Goal: Task Accomplishment & Management: Manage account settings

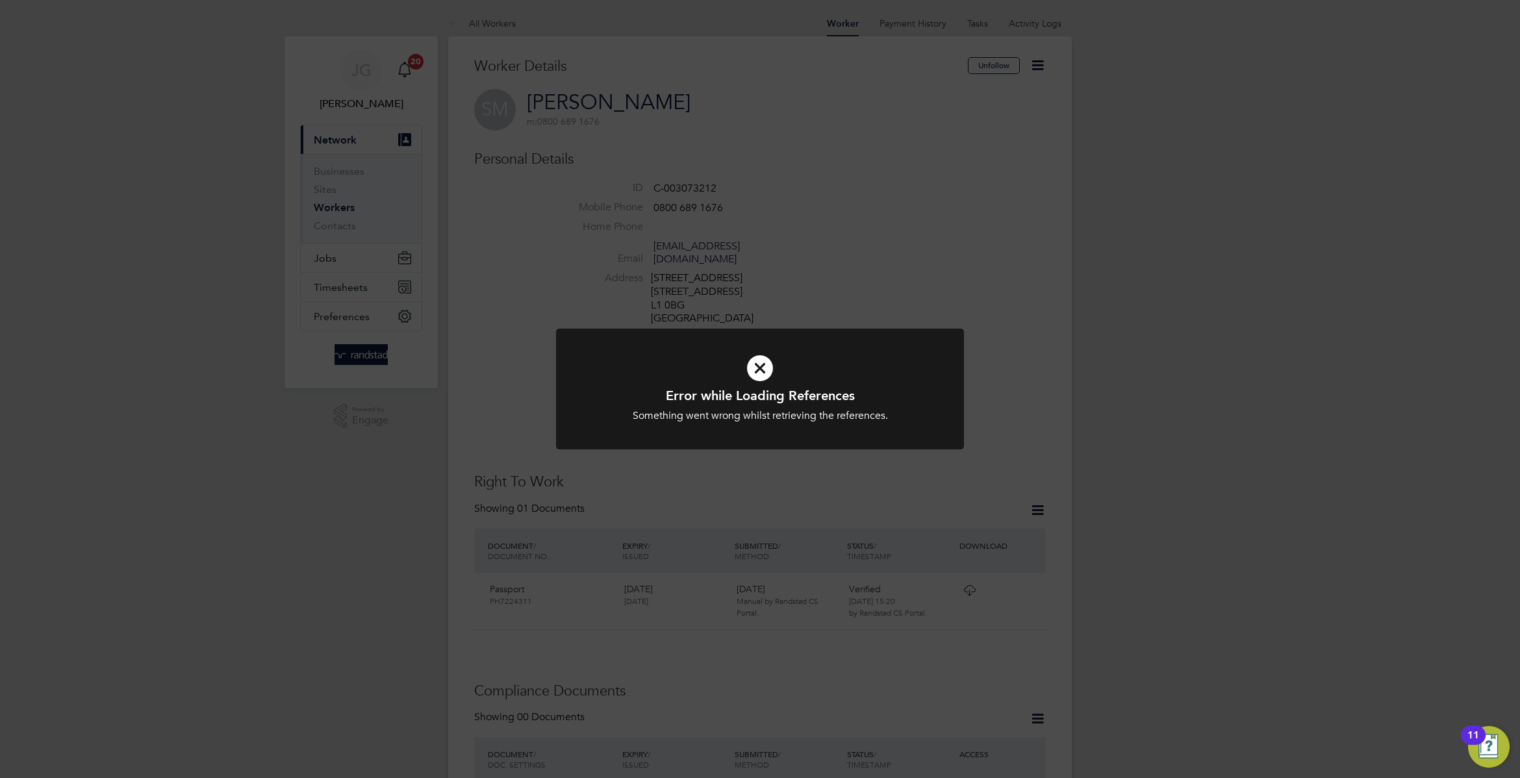
click at [948, 168] on div "Error while Loading References Something went wrong whilst retrieving the refer…" at bounding box center [760, 389] width 1520 height 778
click at [374, 280] on div "Error while Loading References Something went wrong whilst retrieving the refer…" at bounding box center [760, 389] width 1520 height 778
click at [791, 343] on icon at bounding box center [760, 368] width 338 height 51
click at [745, 366] on icon at bounding box center [760, 368] width 338 height 51
click at [748, 366] on icon at bounding box center [760, 368] width 338 height 51
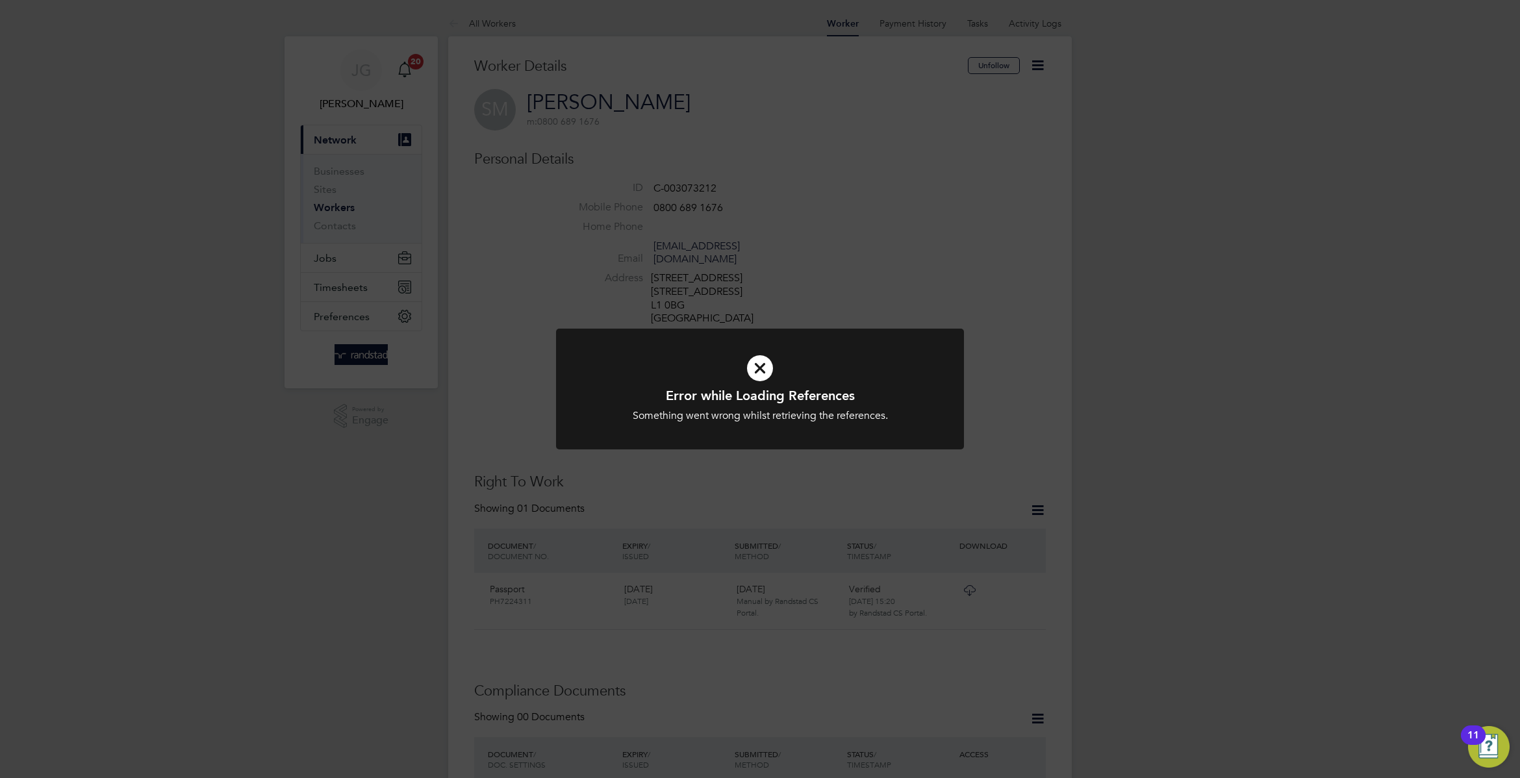
click at [846, 344] on icon at bounding box center [760, 368] width 338 height 51
click at [854, 341] on div at bounding box center [760, 389] width 408 height 121
drag, startPoint x: 924, startPoint y: 292, endPoint x: 958, endPoint y: 285, distance: 34.5
click at [931, 292] on div "Error while Loading References Something went wrong whilst retrieving the refer…" at bounding box center [760, 389] width 1520 height 778
click at [958, 285] on div "Error while Loading References Something went wrong whilst retrieving the refer…" at bounding box center [760, 389] width 1520 height 778
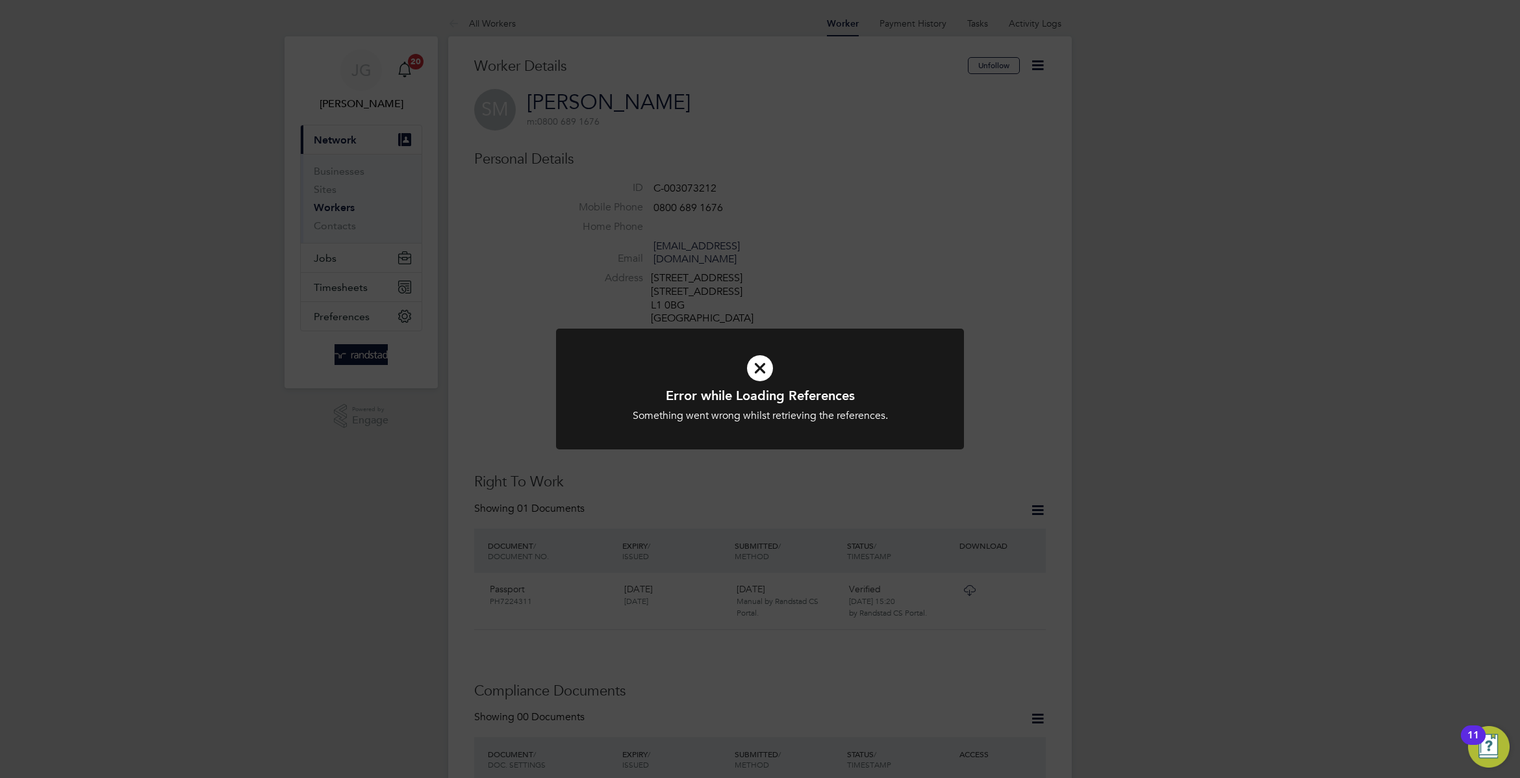
click at [867, 98] on div "Error while Loading References Something went wrong whilst retrieving the refer…" at bounding box center [760, 389] width 1520 height 778
click at [383, 286] on div "Error while Loading References Something went wrong whilst retrieving the refer…" at bounding box center [760, 389] width 1520 height 778
drag, startPoint x: 931, startPoint y: 367, endPoint x: 841, endPoint y: 379, distance: 91.1
click at [922, 367] on div "Error while Loading References Something went wrong whilst retrieving the refer…" at bounding box center [760, 397] width 408 height 137
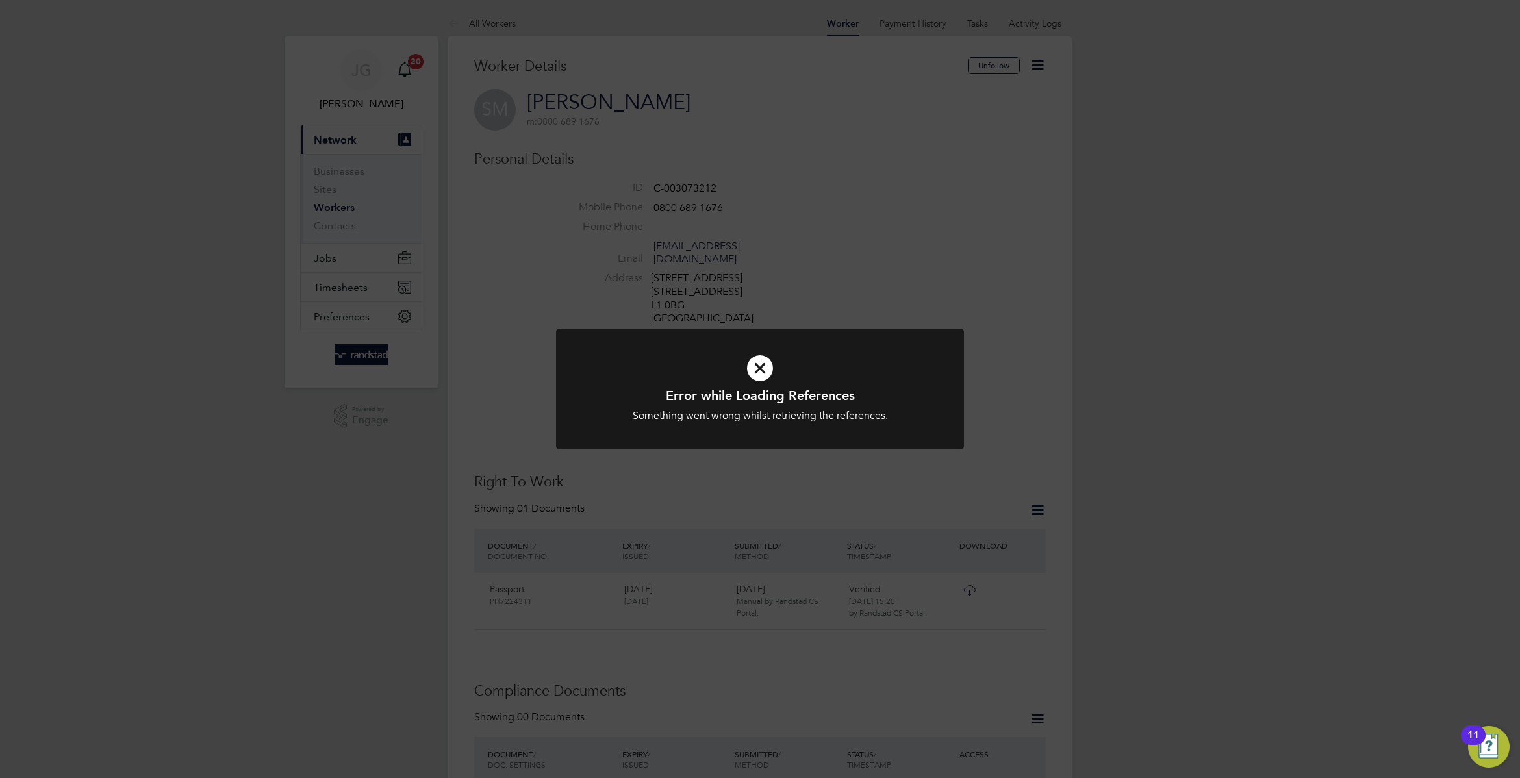
click at [735, 371] on icon at bounding box center [760, 368] width 338 height 51
drag, startPoint x: 735, startPoint y: 371, endPoint x: 784, endPoint y: 372, distance: 49.4
click at [750, 368] on icon at bounding box center [760, 368] width 338 height 51
click at [784, 372] on icon at bounding box center [760, 368] width 338 height 51
drag, startPoint x: 762, startPoint y: 368, endPoint x: 724, endPoint y: 323, distance: 58.6
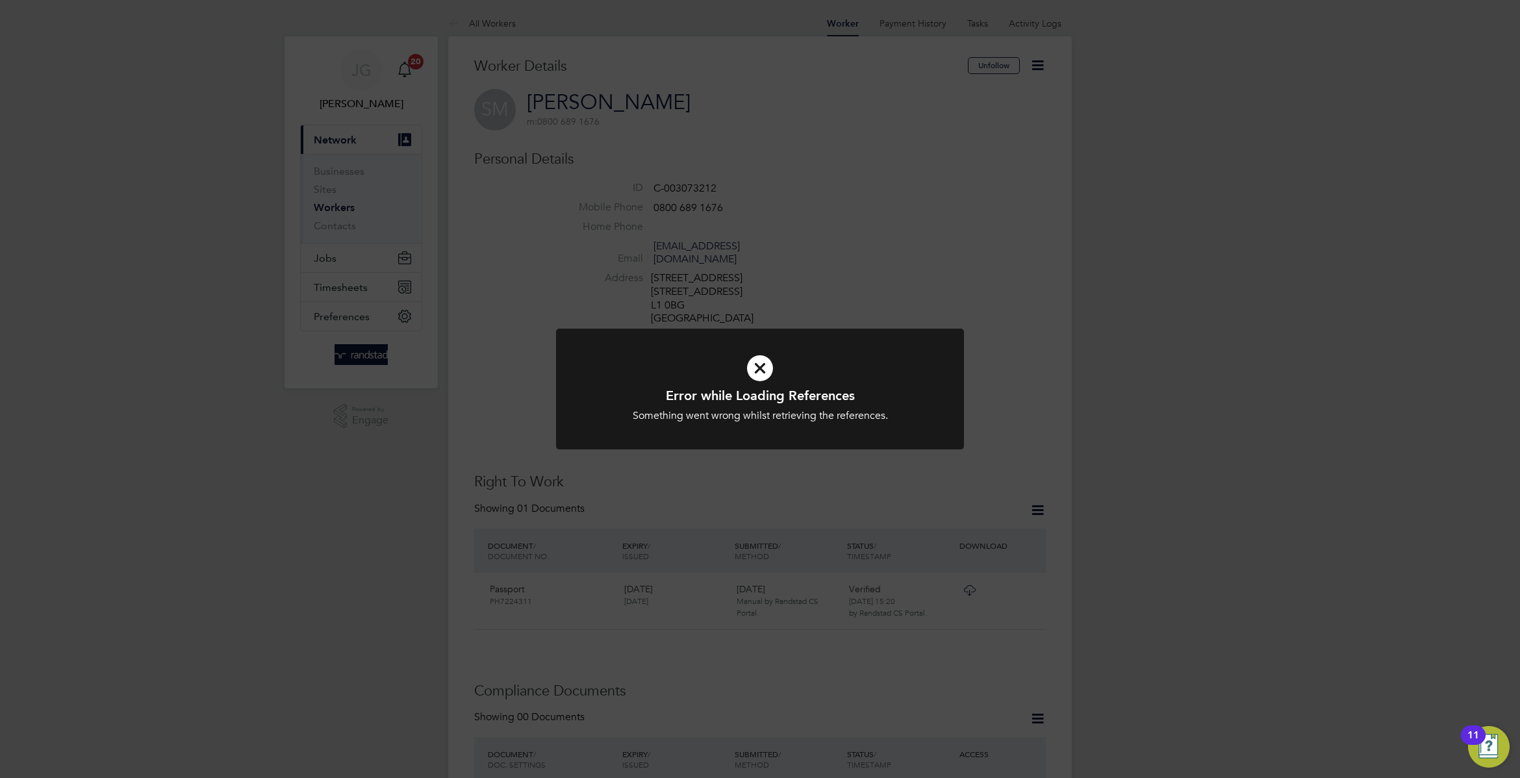
click at [739, 346] on icon at bounding box center [760, 368] width 338 height 51
click at [623, 351] on icon at bounding box center [760, 368] width 338 height 51
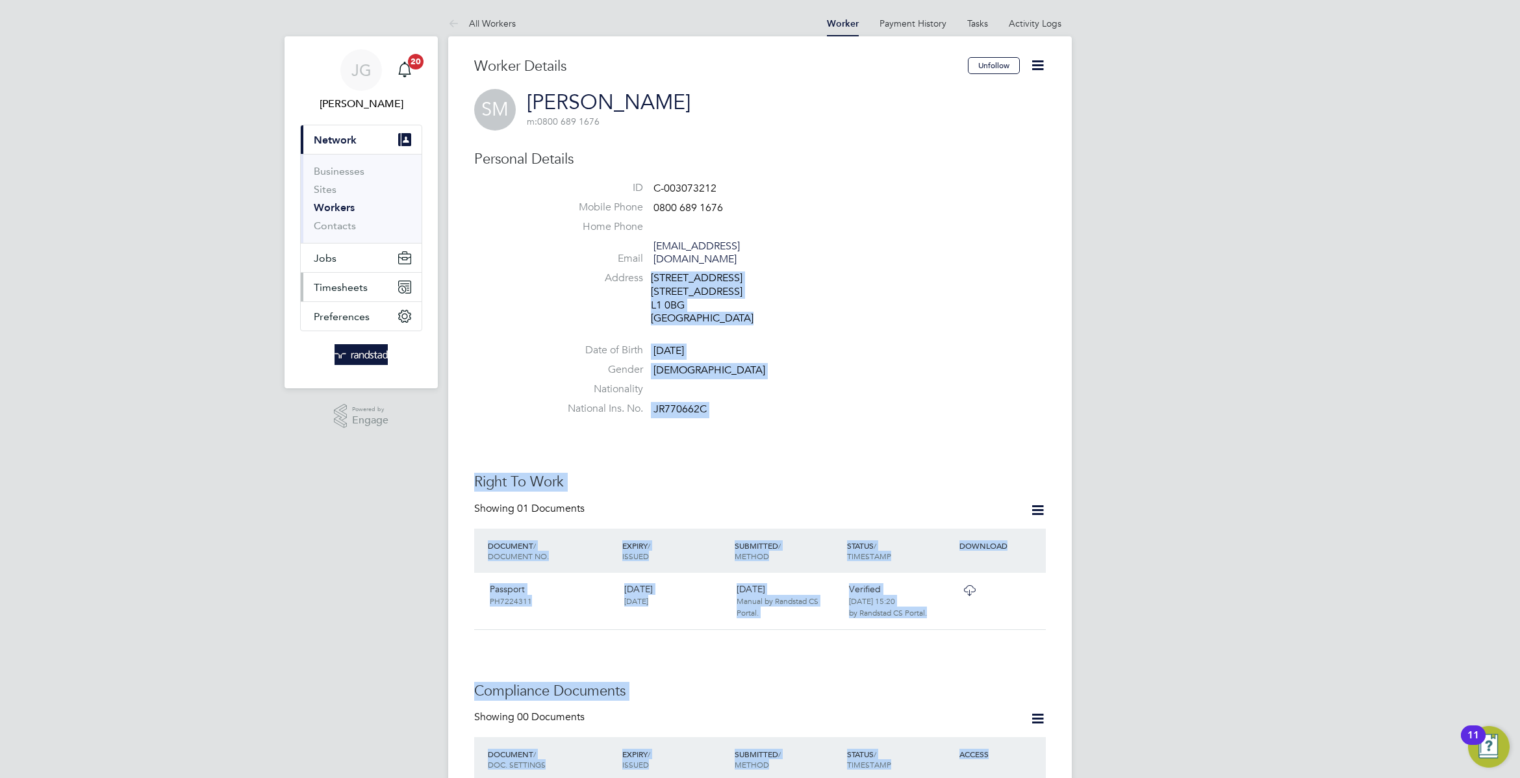
click at [353, 273] on button "Timesheets" at bounding box center [361, 287] width 121 height 29
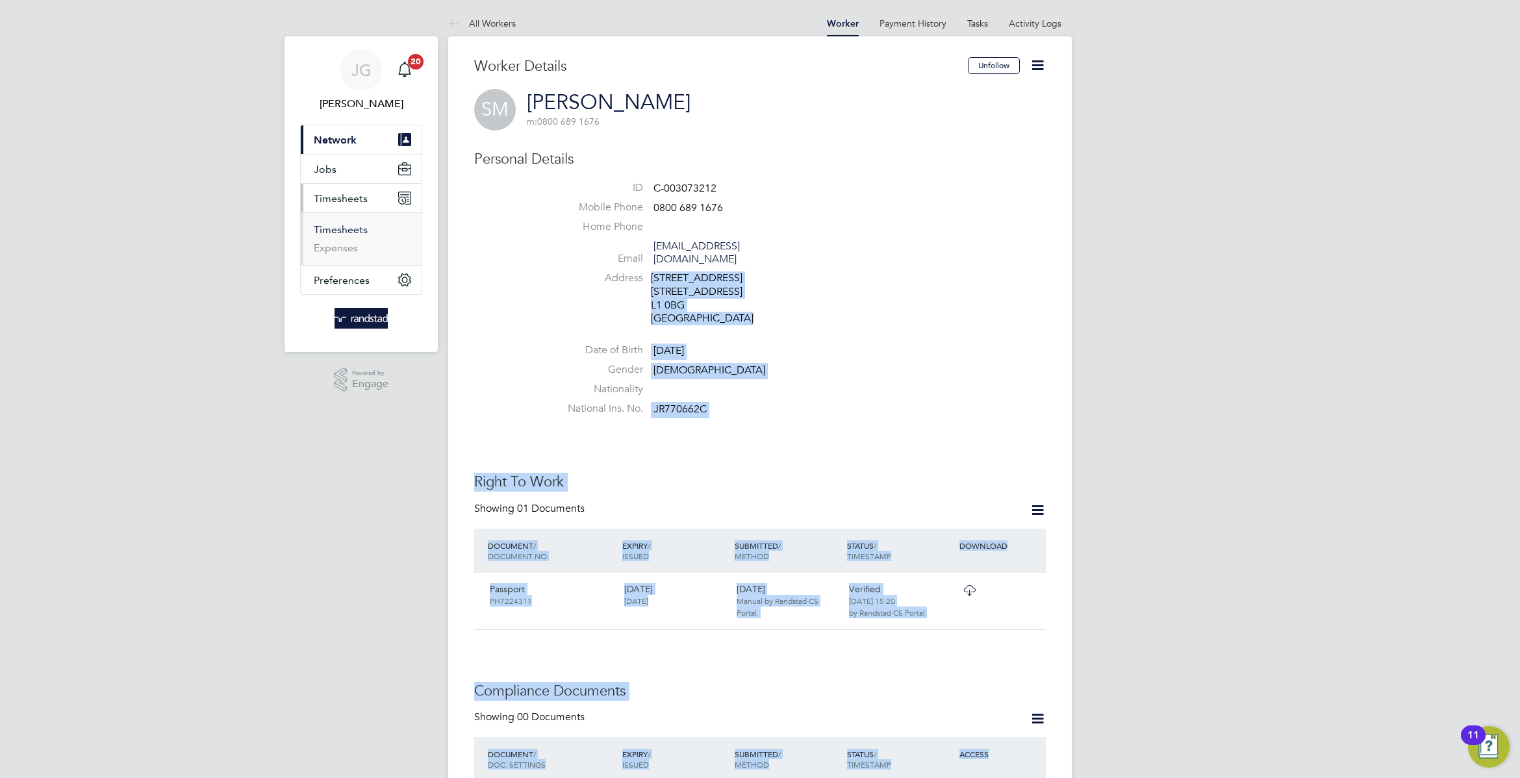
click at [351, 233] on link "Timesheets" at bounding box center [341, 229] width 54 height 12
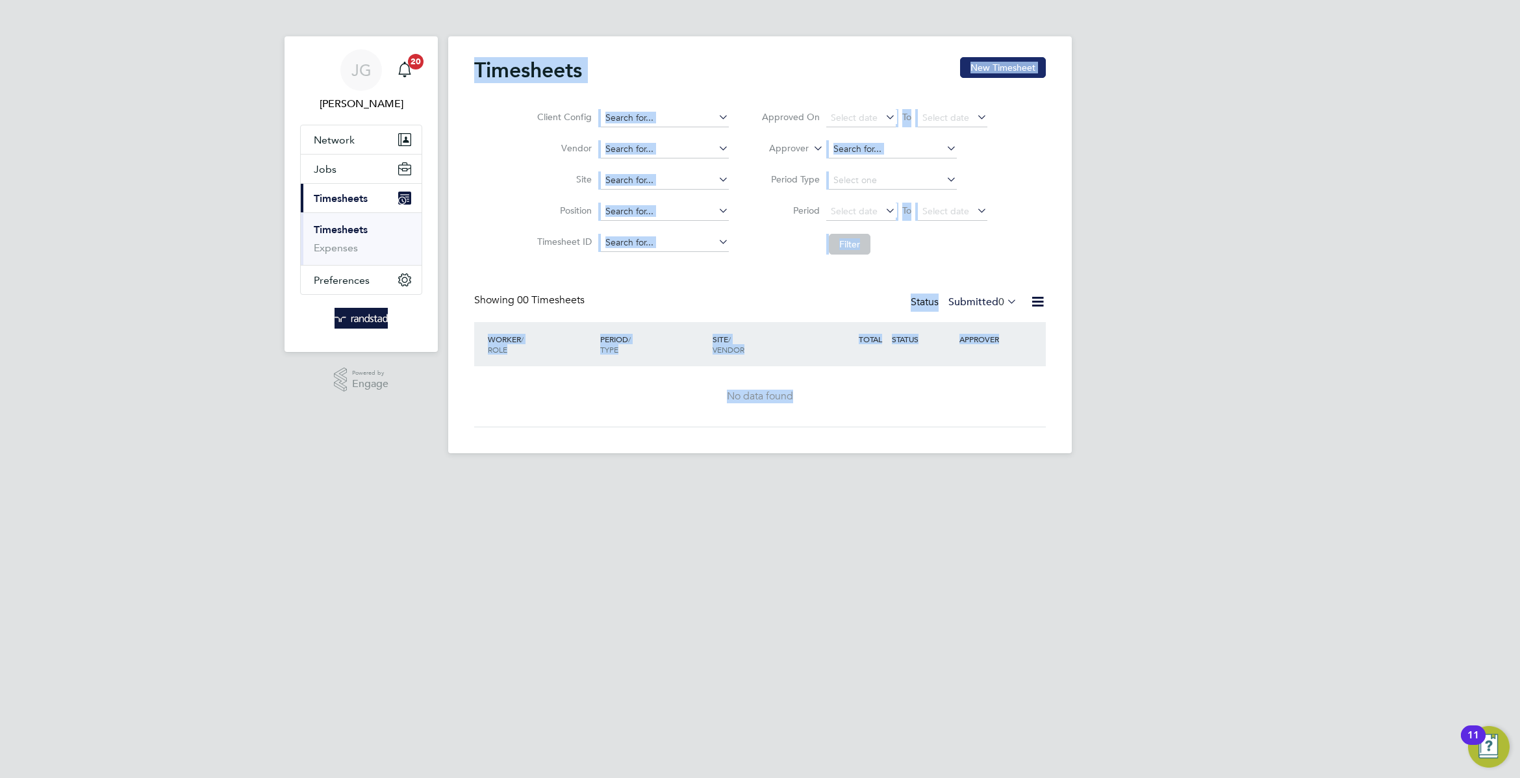
click at [1001, 64] on button "New Timesheet" at bounding box center [1003, 67] width 86 height 21
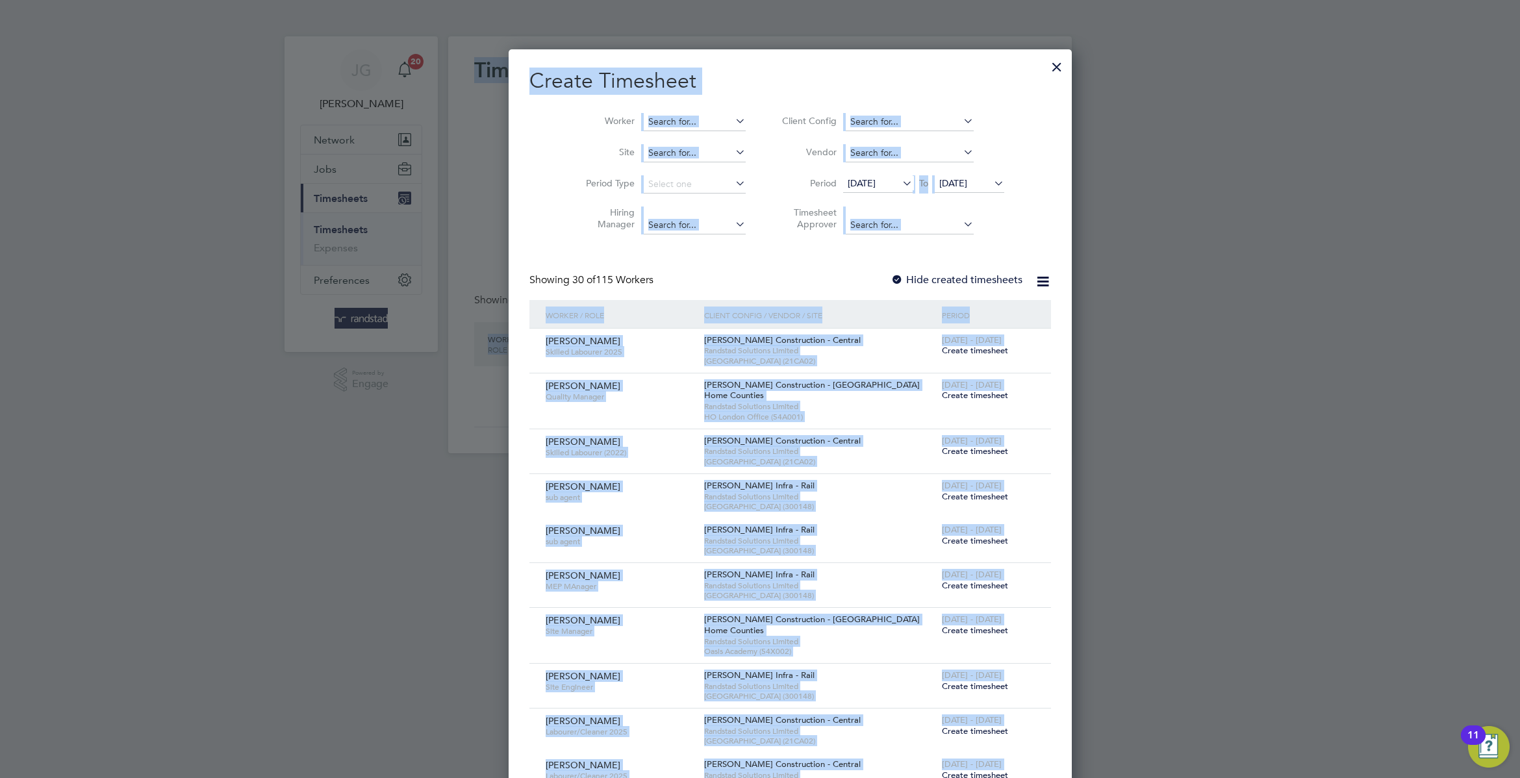
scroll to position [2525, 502]
click at [637, 168] on li "Site" at bounding box center [661, 153] width 202 height 31
click at [665, 168] on li "Site" at bounding box center [661, 153] width 202 height 31
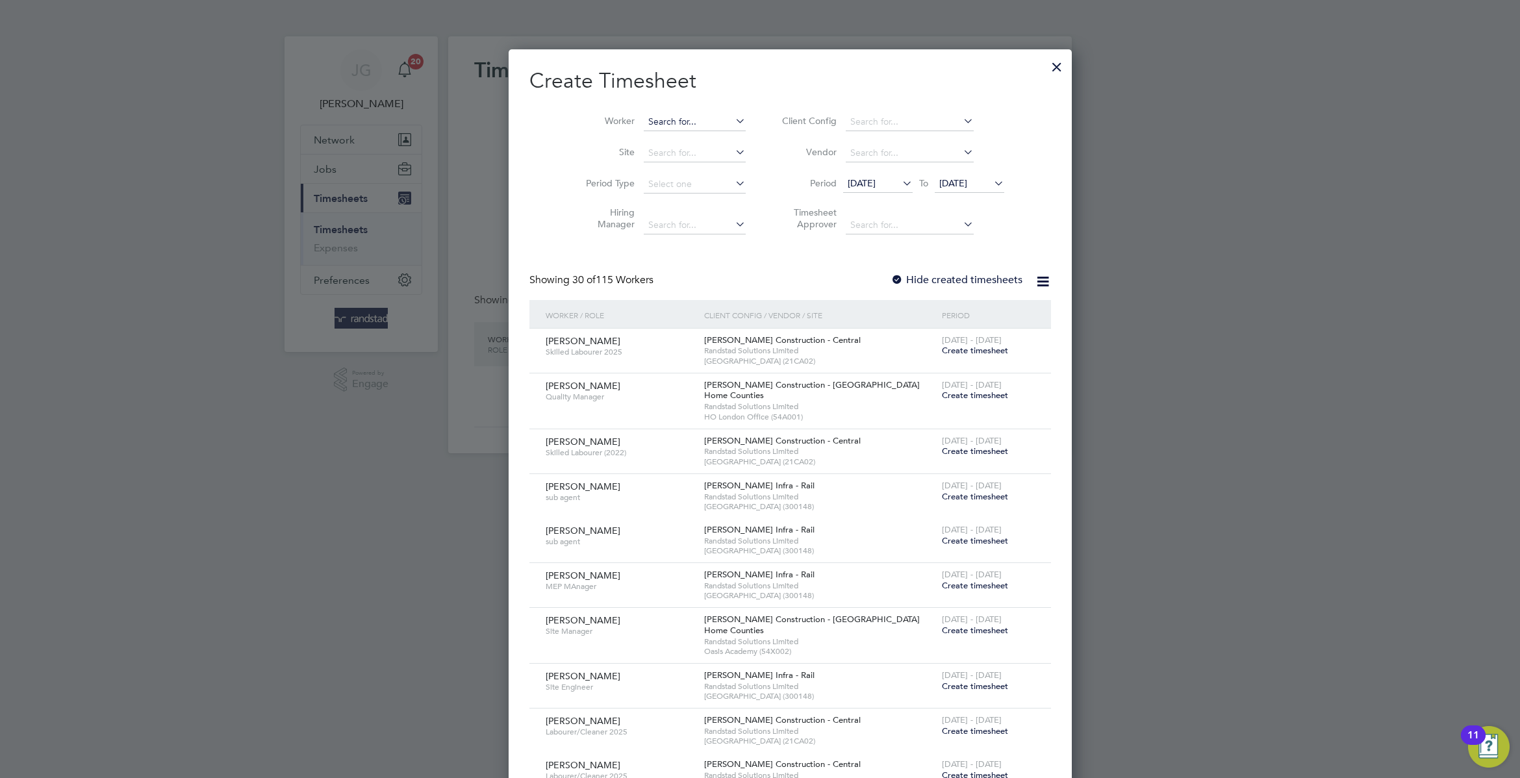
click at [668, 120] on input at bounding box center [695, 122] width 102 height 18
paste input "Nur [PERSON_NAME]"
type input "Nur [PERSON_NAME]"
click at [899, 274] on label "Hide created timesheets" at bounding box center [957, 279] width 132 height 13
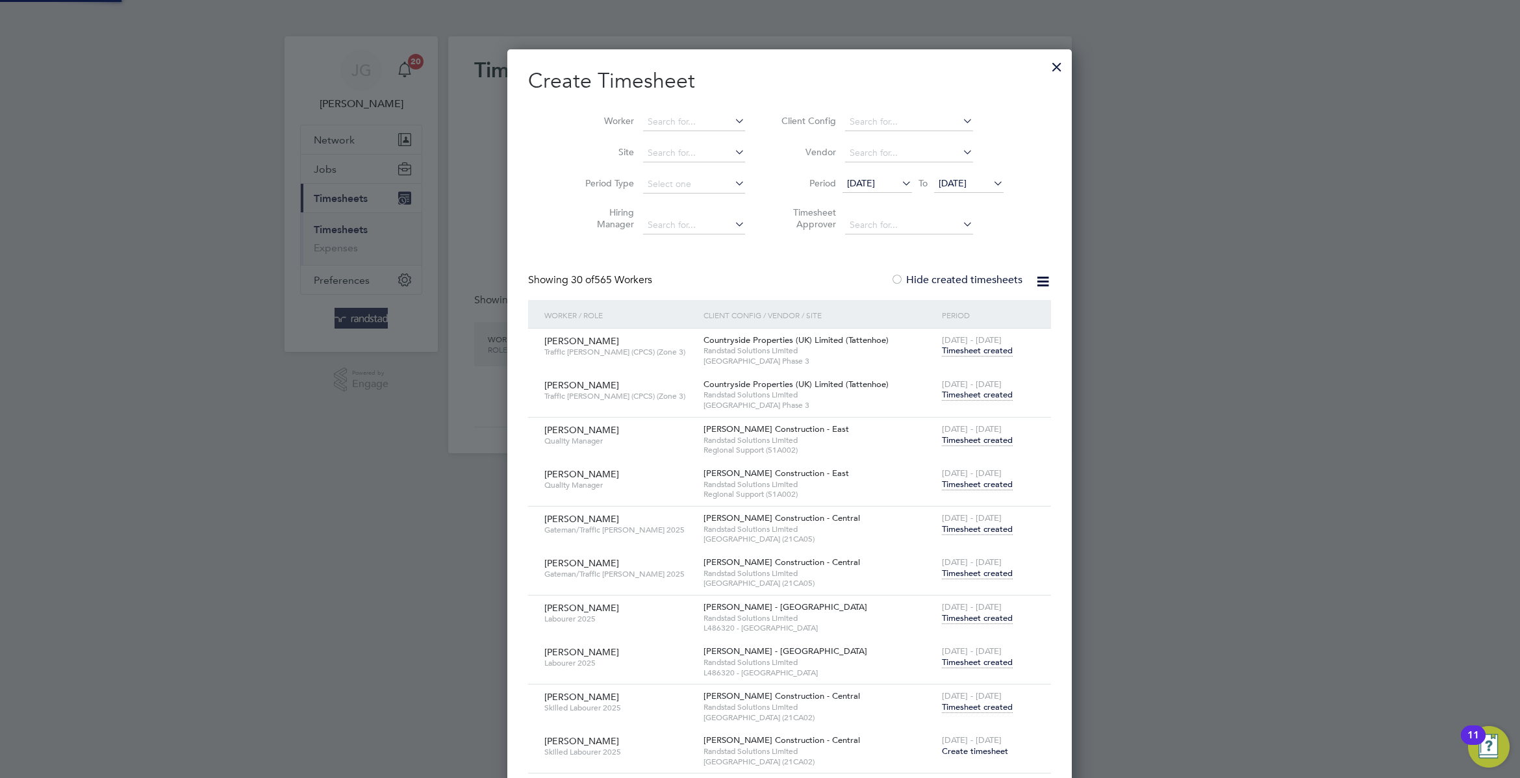
scroll to position [3135, 505]
click at [949, 183] on span "[DATE]" at bounding box center [953, 183] width 28 height 12
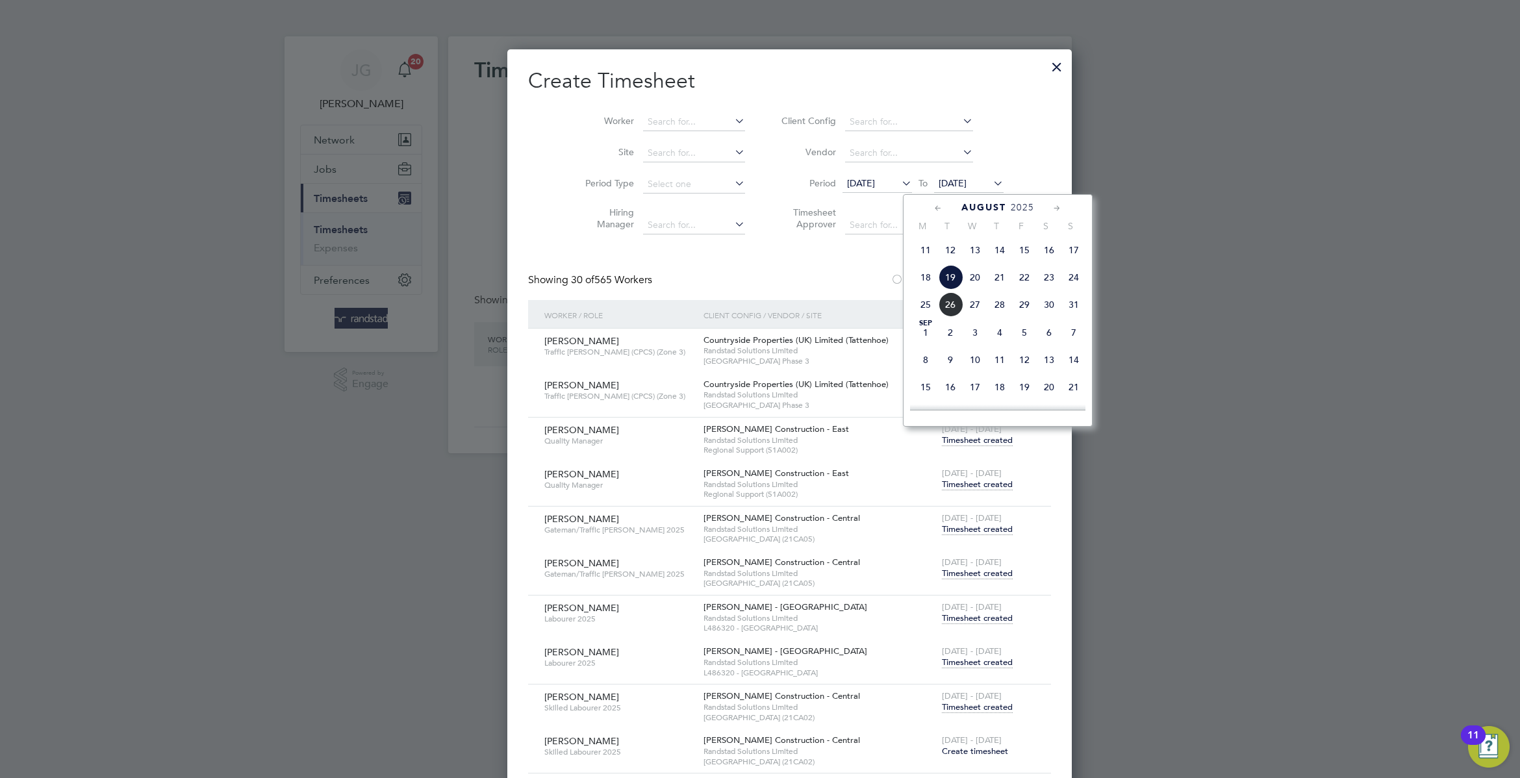
click at [1021, 290] on span "22" at bounding box center [1024, 277] width 25 height 25
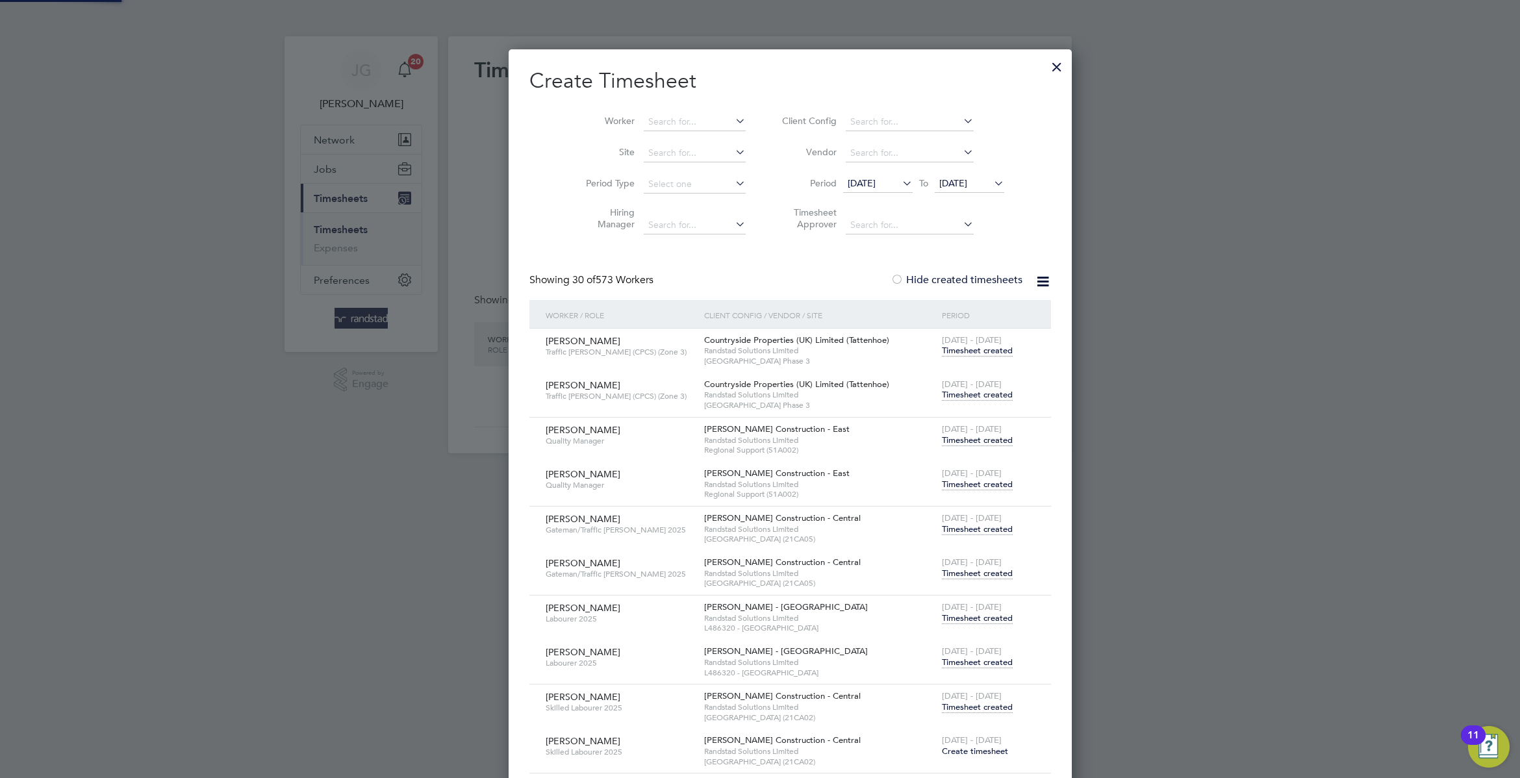
scroll to position [3135, 505]
click at [656, 126] on input at bounding box center [694, 122] width 102 height 18
paste input "Nur [PERSON_NAME]"
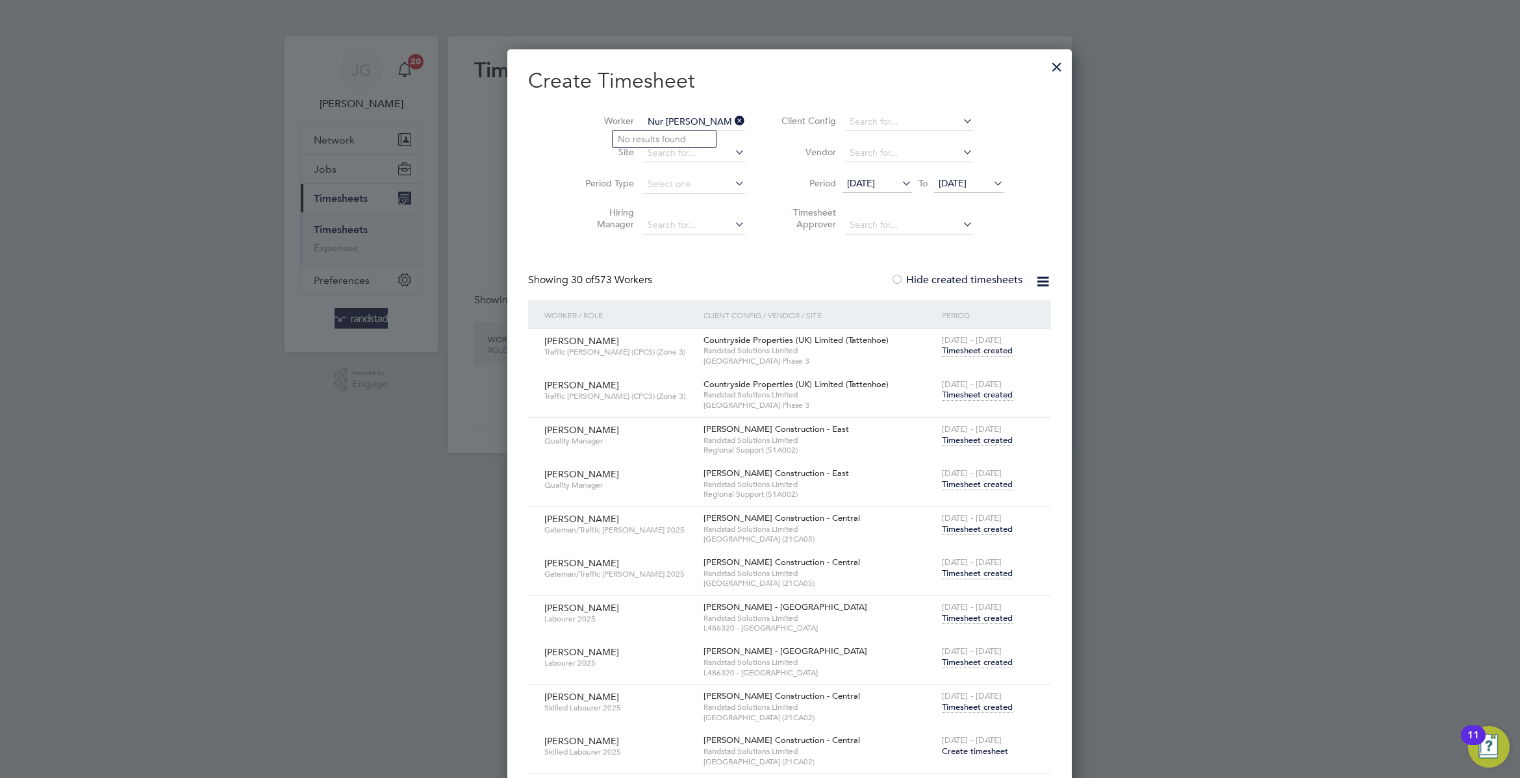
click at [649, 127] on input "Nur [PERSON_NAME]" at bounding box center [694, 122] width 102 height 18
click at [644, 116] on input "Nur [PERSON_NAME]" at bounding box center [694, 122] width 102 height 18
click at [689, 138] on li "Nur Sherif Jemal" at bounding box center [664, 140] width 103 height 18
type input "Nur [PERSON_NAME]"
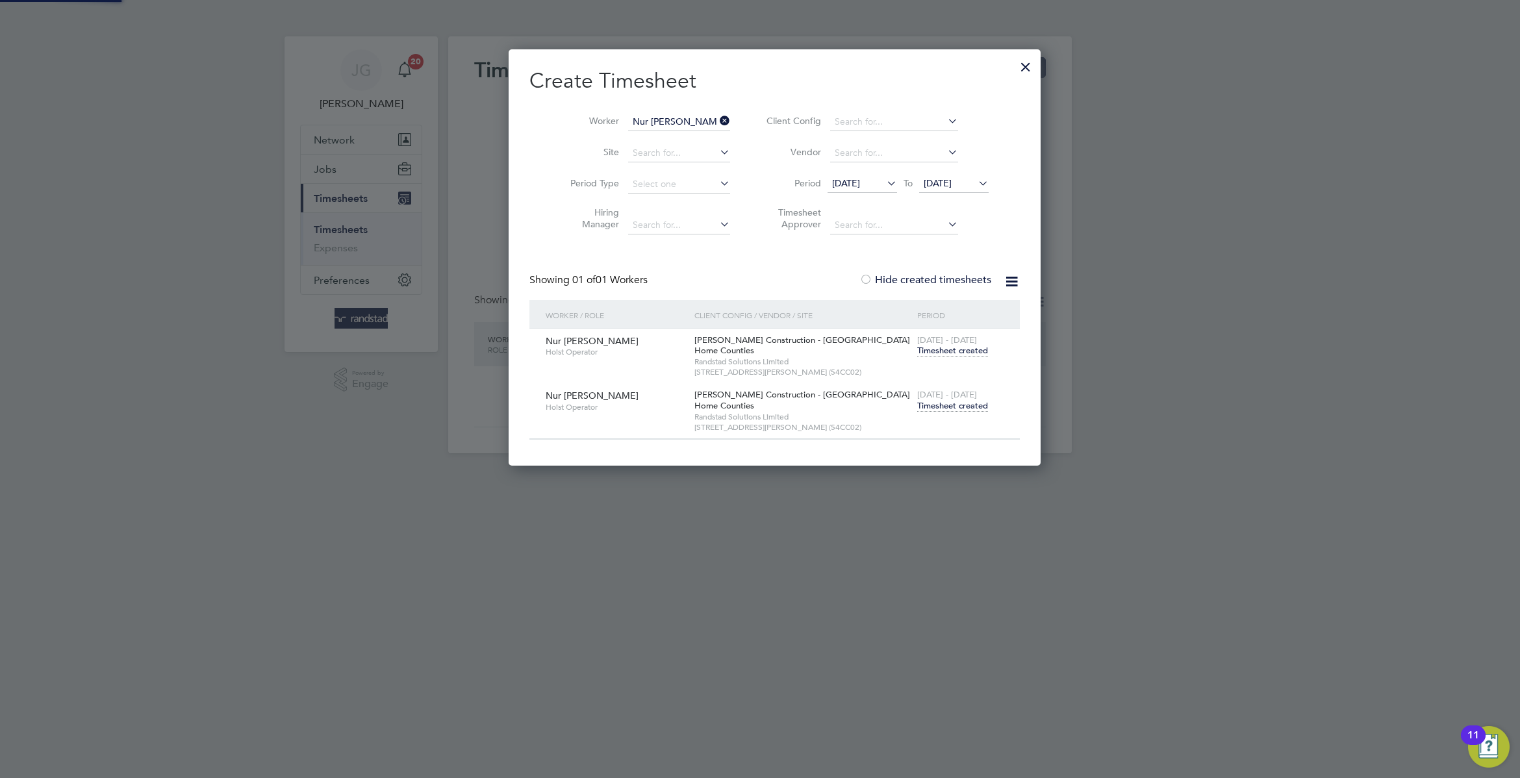
scroll to position [420, 502]
click at [931, 409] on span "Timesheet created" at bounding box center [952, 406] width 71 height 12
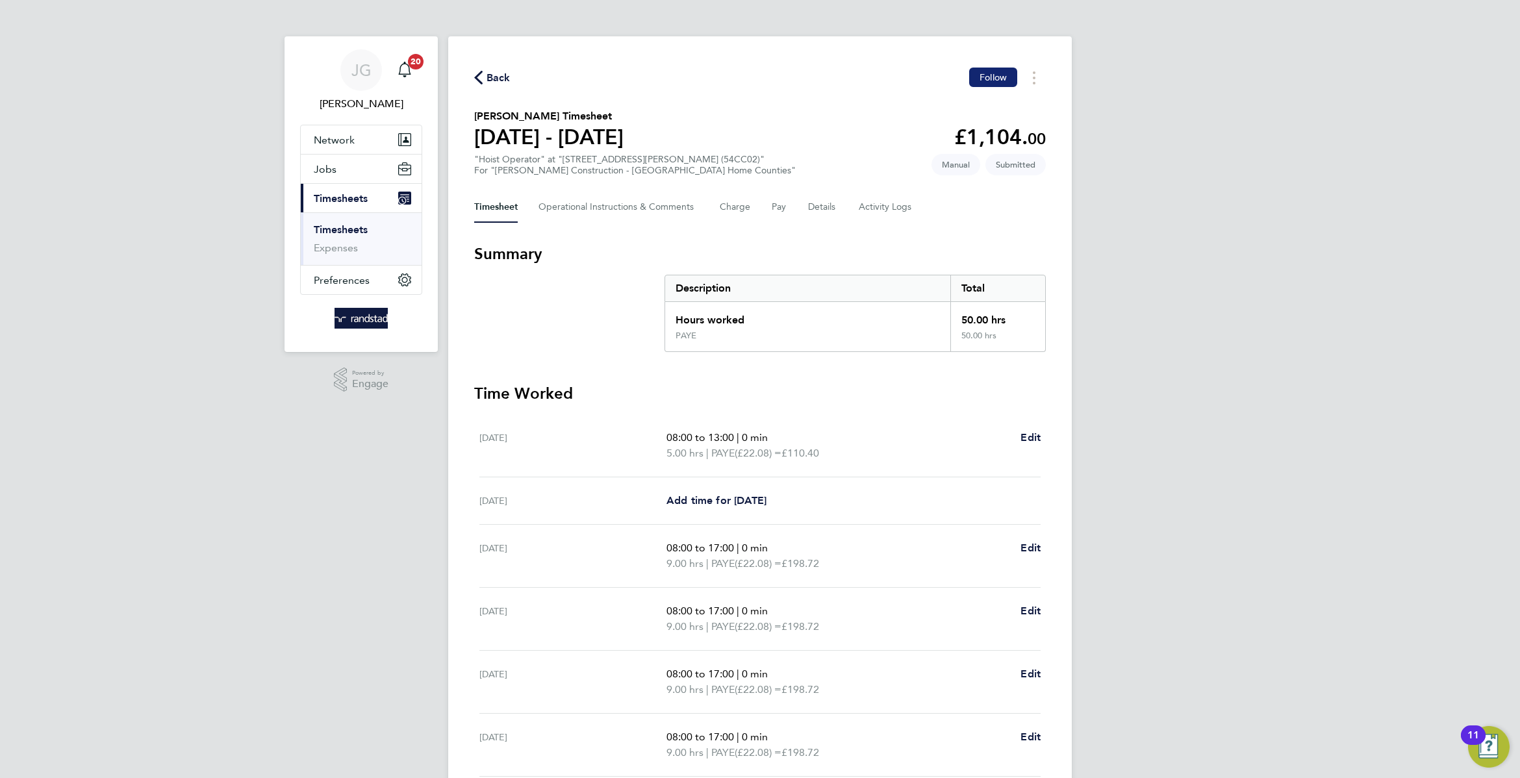
click at [1001, 73] on span "Follow" at bounding box center [993, 77] width 27 height 12
click at [1024, 77] on button "Timesheets Menu" at bounding box center [1034, 78] width 23 height 20
click at [825, 188] on div "Back Following Mark as absent Download timesheet Nur Sherif Jemal's Timesheet 1…" at bounding box center [760, 484] width 624 height 897
click at [817, 212] on button "Details" at bounding box center [823, 207] width 30 height 31
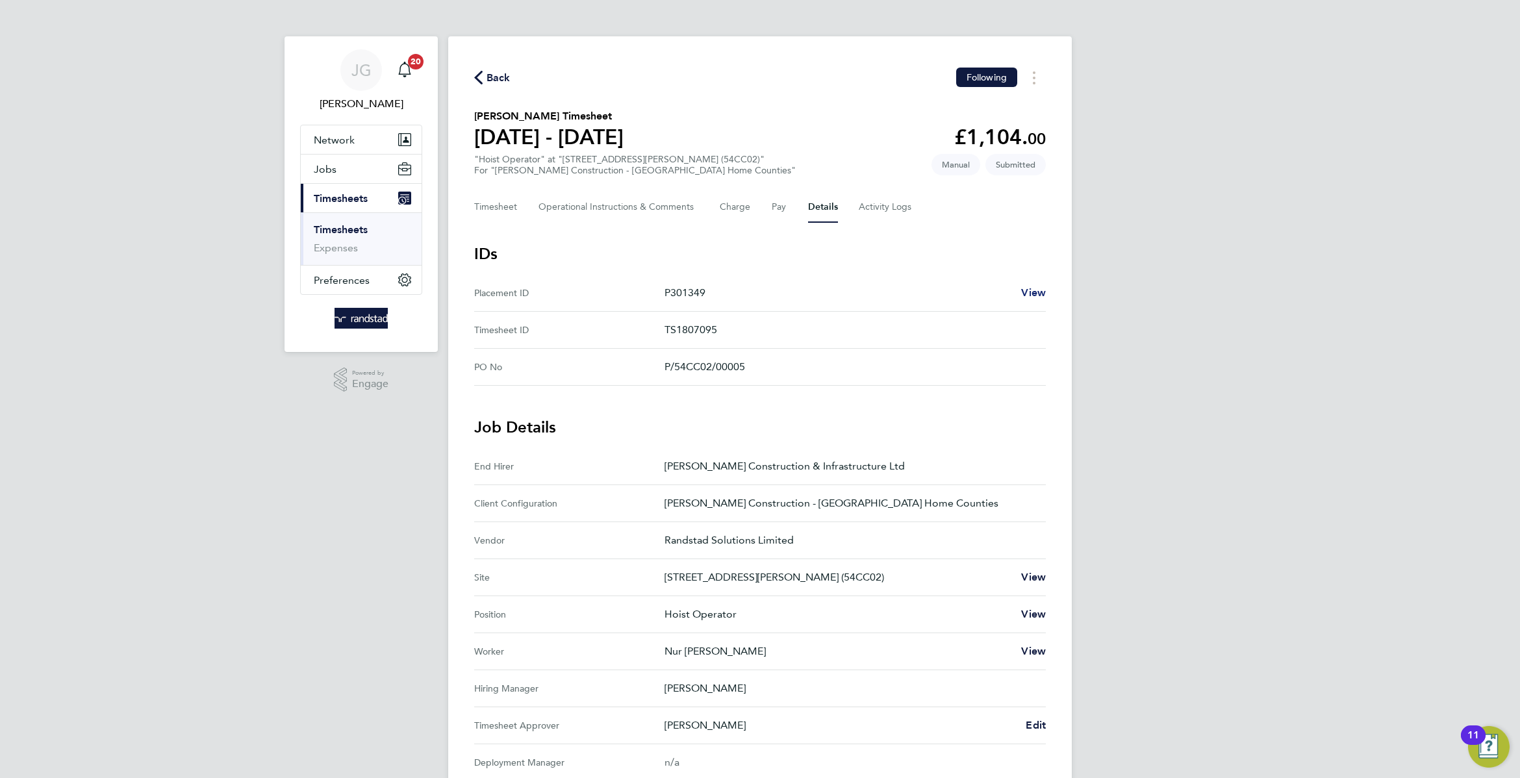
click at [1027, 288] on span "View" at bounding box center [1033, 292] width 25 height 12
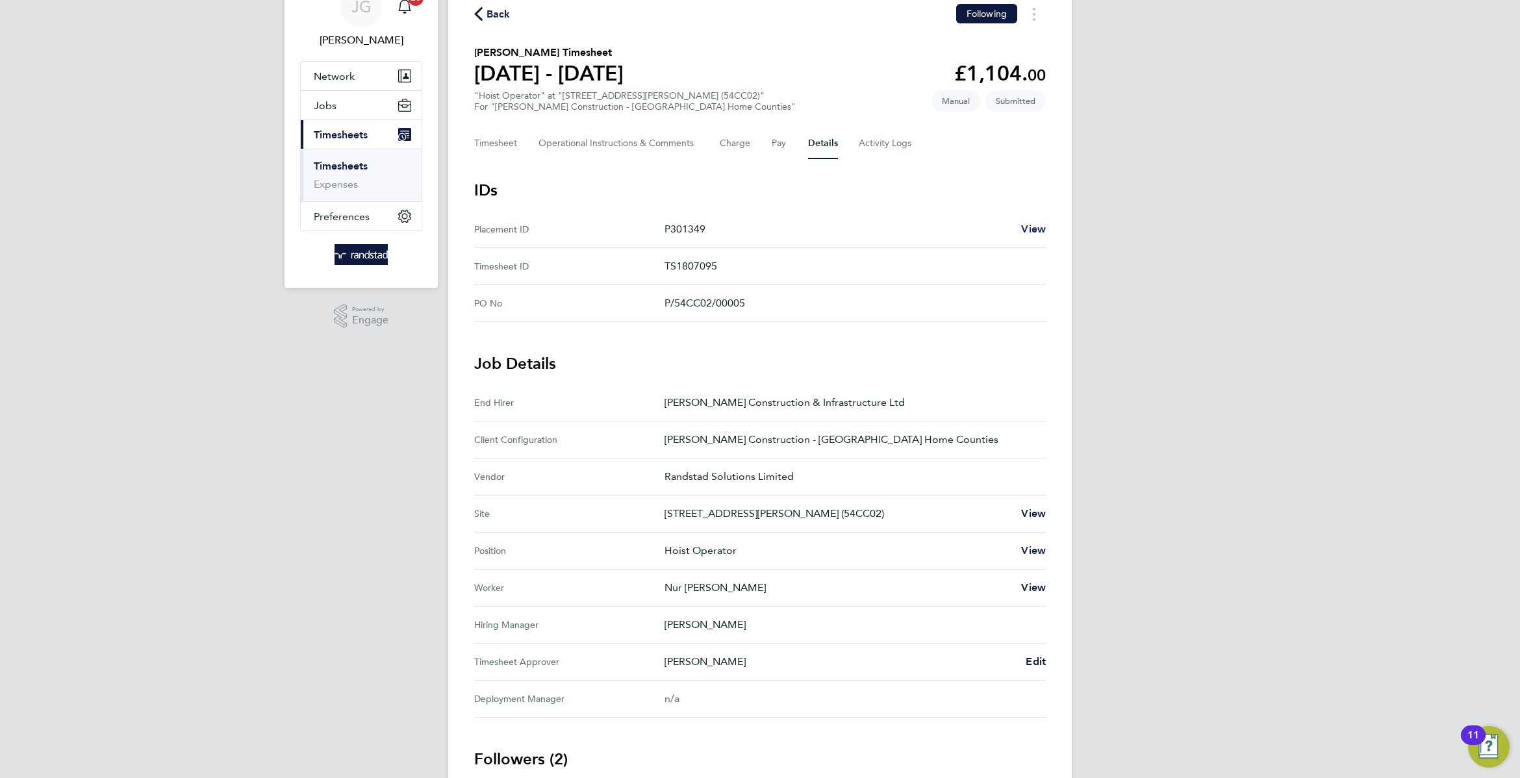
scroll to position [72, 0]
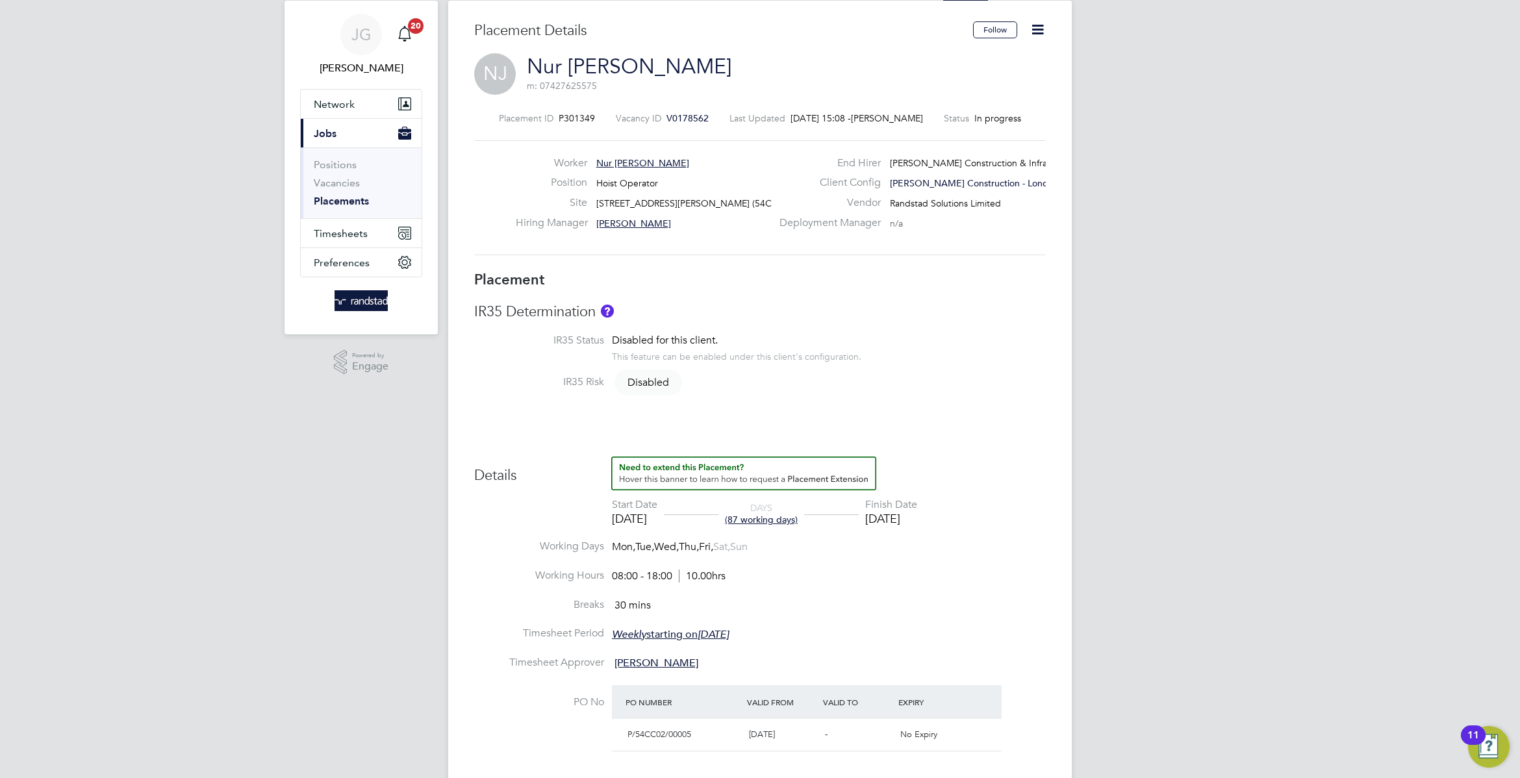
drag, startPoint x: 1039, startPoint y: 49, endPoint x: 1036, endPoint y: 39, distance: 11.1
click at [1039, 49] on div "Follow" at bounding box center [1004, 36] width 83 height 30
click at [995, 36] on button "Follow" at bounding box center [995, 29] width 44 height 17
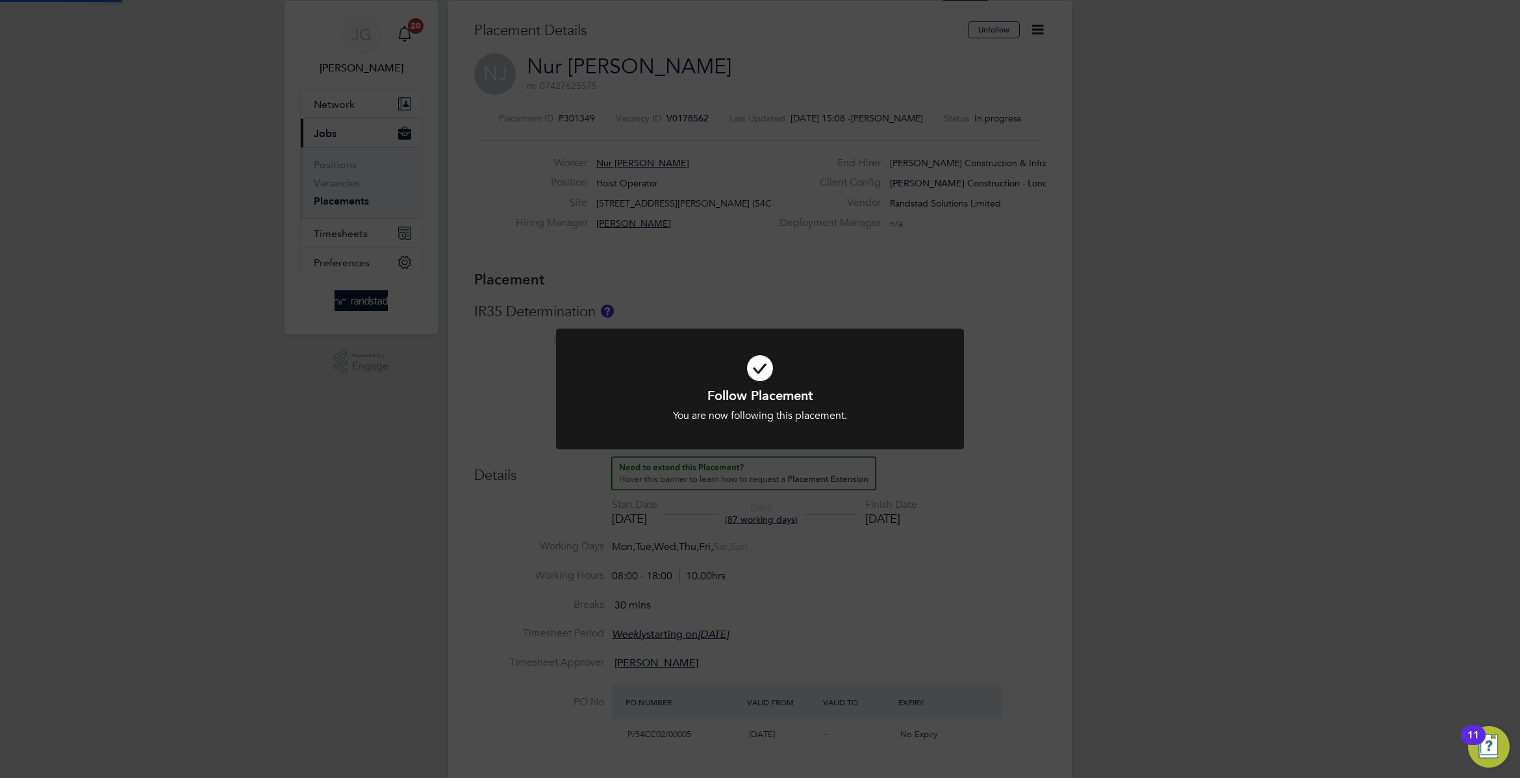
click at [1039, 29] on div "Follow Placement You are now following this placement. Cancel Okay" at bounding box center [760, 389] width 1520 height 778
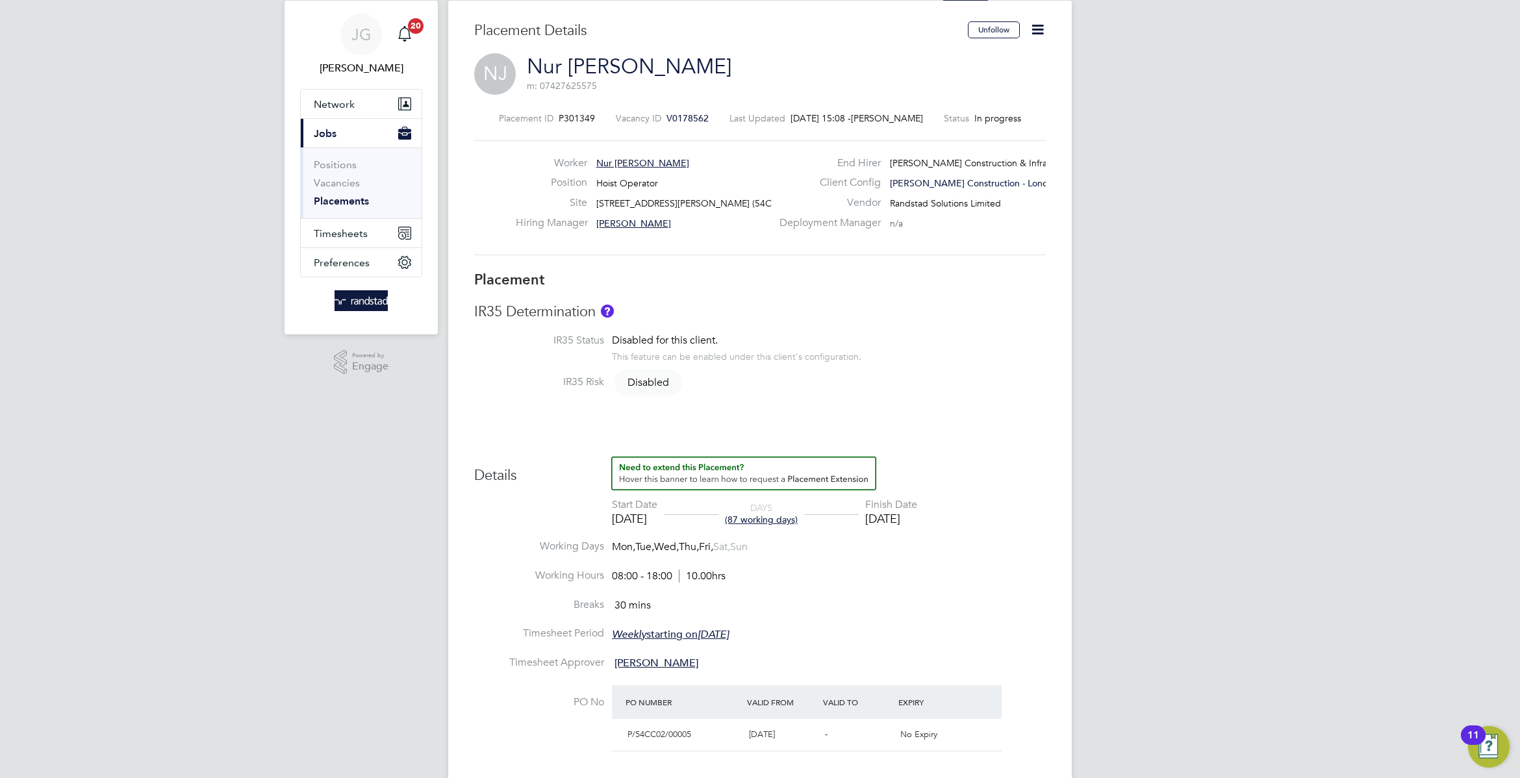
click at [1034, 32] on icon at bounding box center [1038, 29] width 16 height 16
click at [993, 55] on li "Edit Placement e" at bounding box center [995, 60] width 95 height 18
type input "[PERSON_NAME]"
type input "[DATE]"
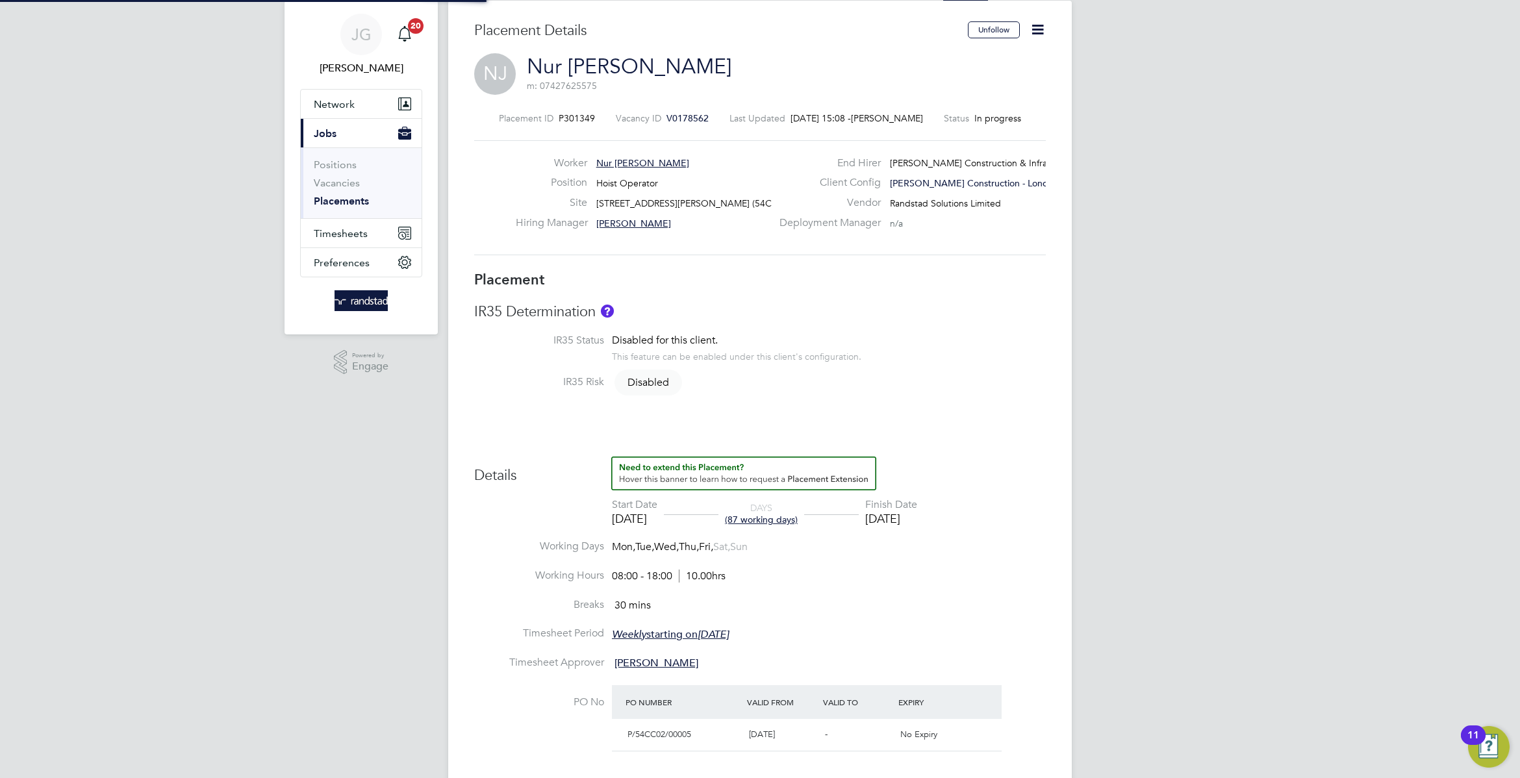
type input "[DATE]"
type input "08:00"
type input "18:00"
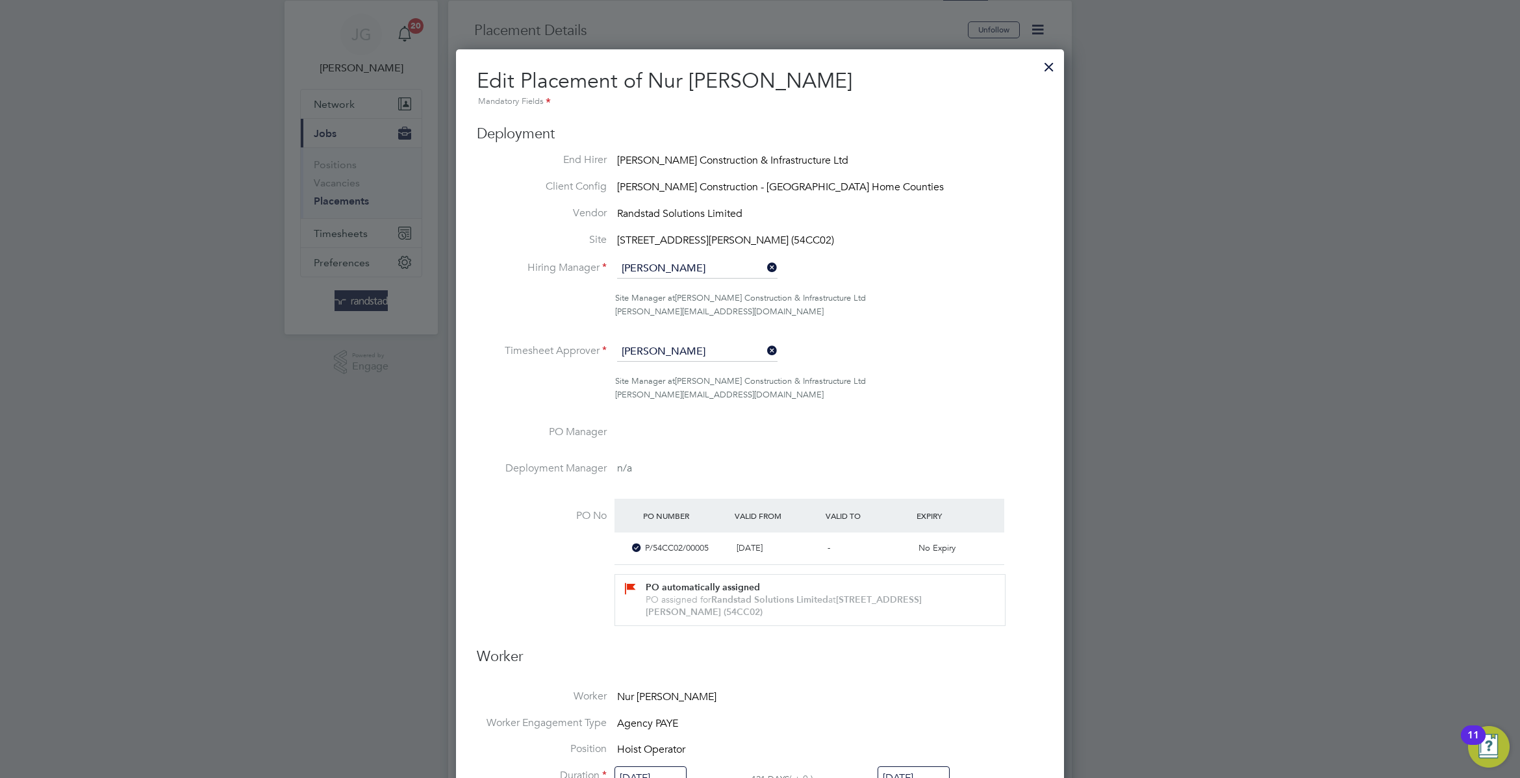
click at [765, 351] on icon at bounding box center [765, 351] width 0 height 18
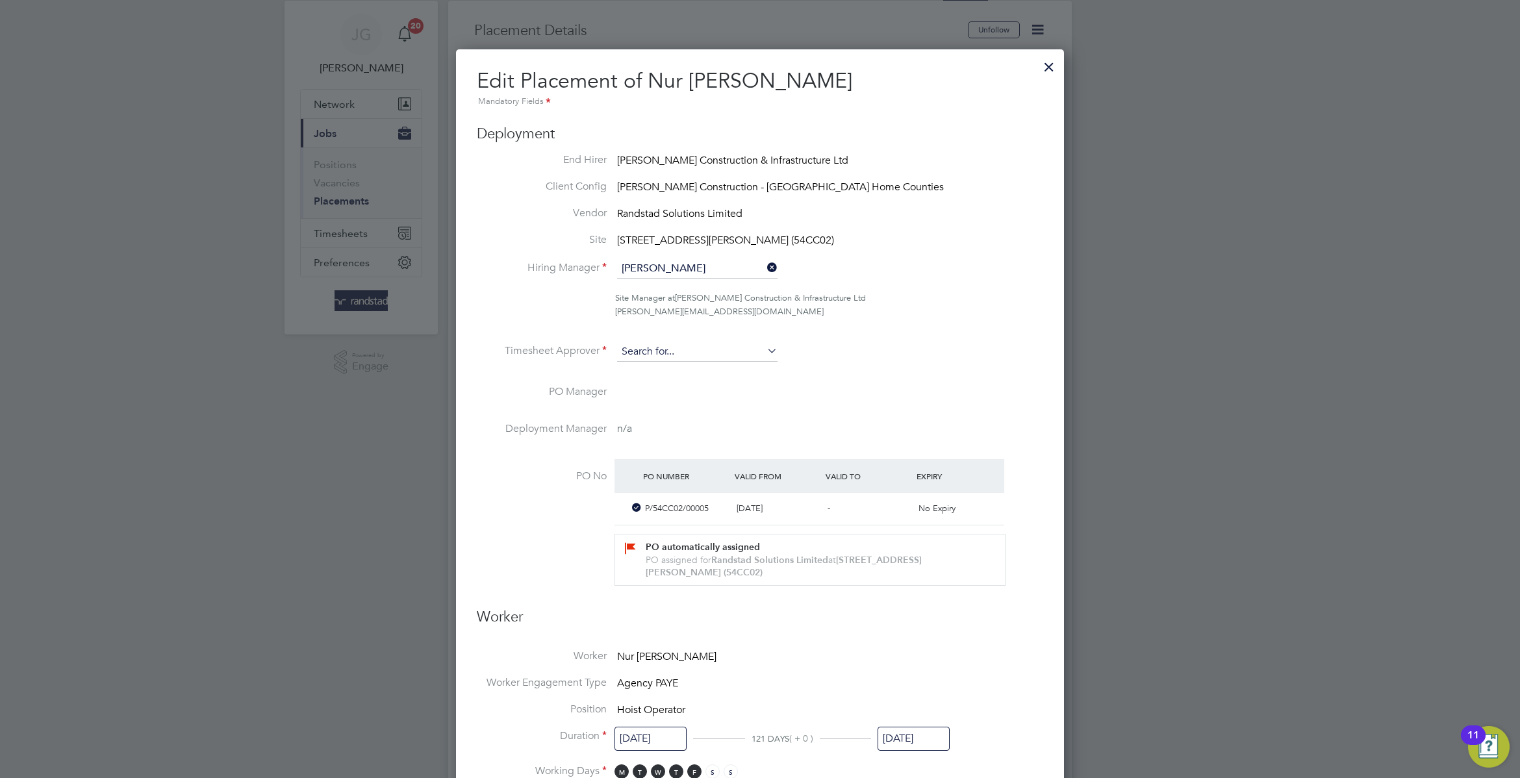
click at [679, 342] on input at bounding box center [697, 351] width 160 height 19
click at [706, 363] on li "[PERSON_NAME]" at bounding box center [698, 371] width 162 height 18
type input "[PERSON_NAME]"
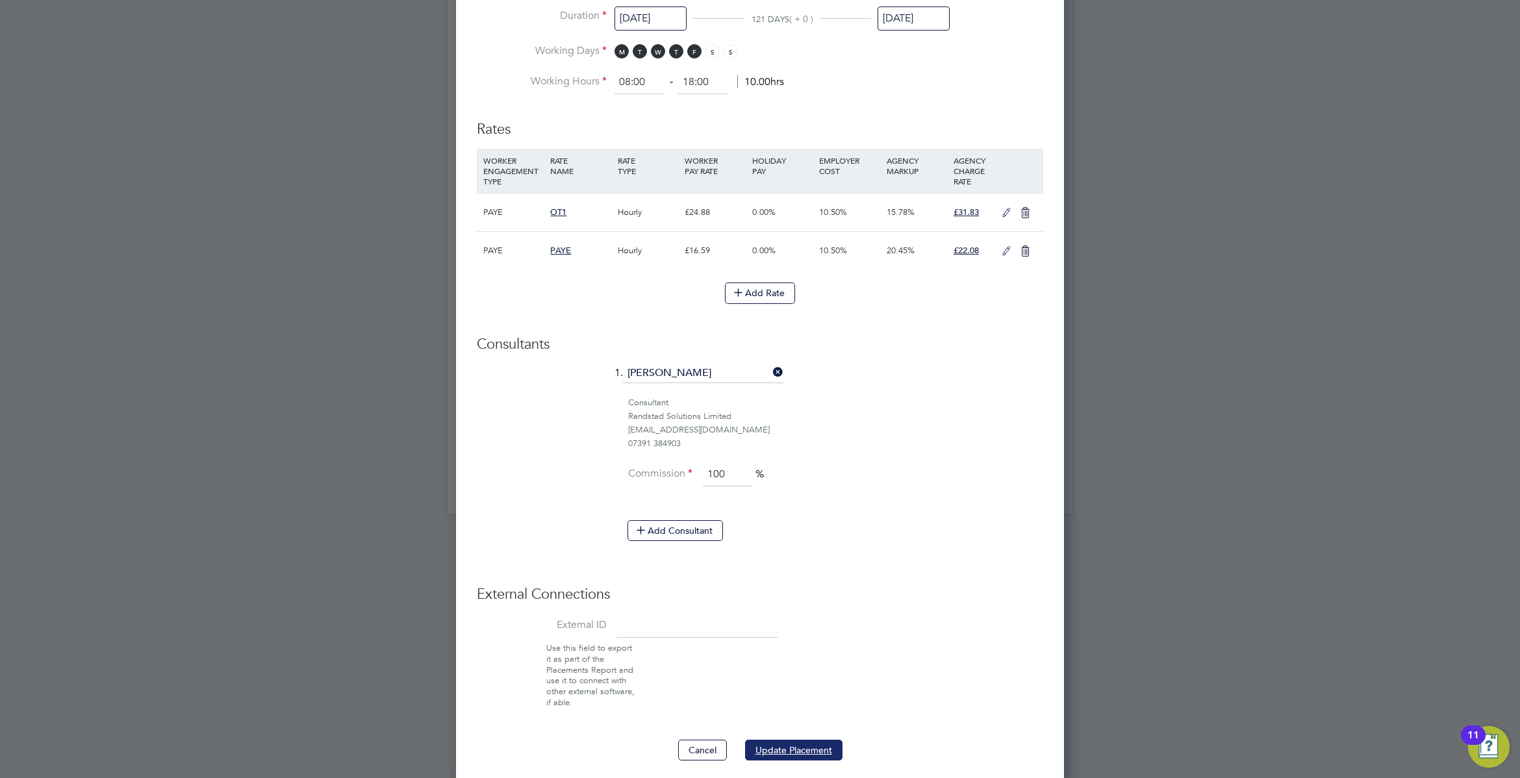
click at [806, 740] on button "Update Placement" at bounding box center [793, 750] width 97 height 21
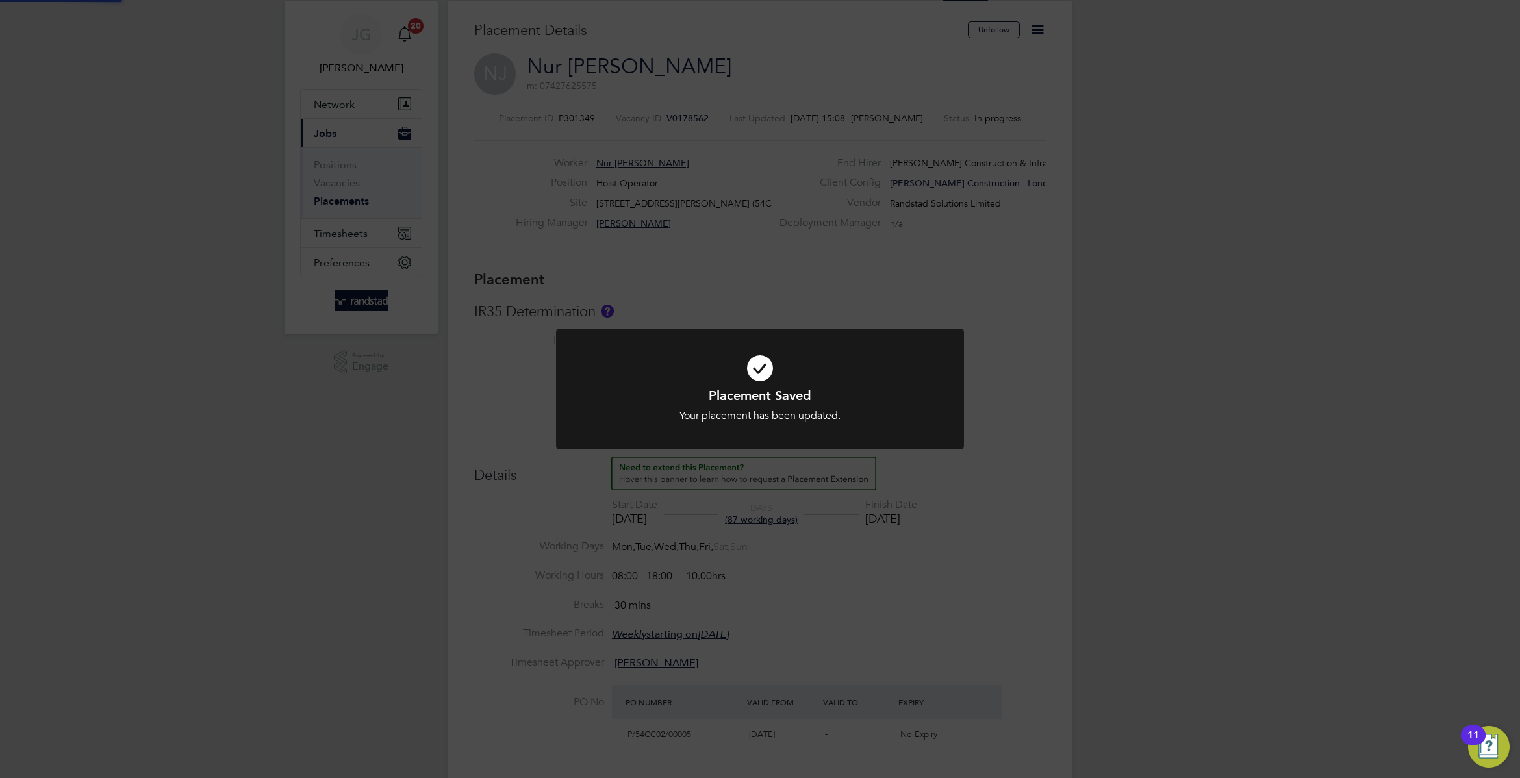
click at [745, 198] on div "Placement Saved Your placement has been updated. Cancel Okay" at bounding box center [760, 389] width 1520 height 778
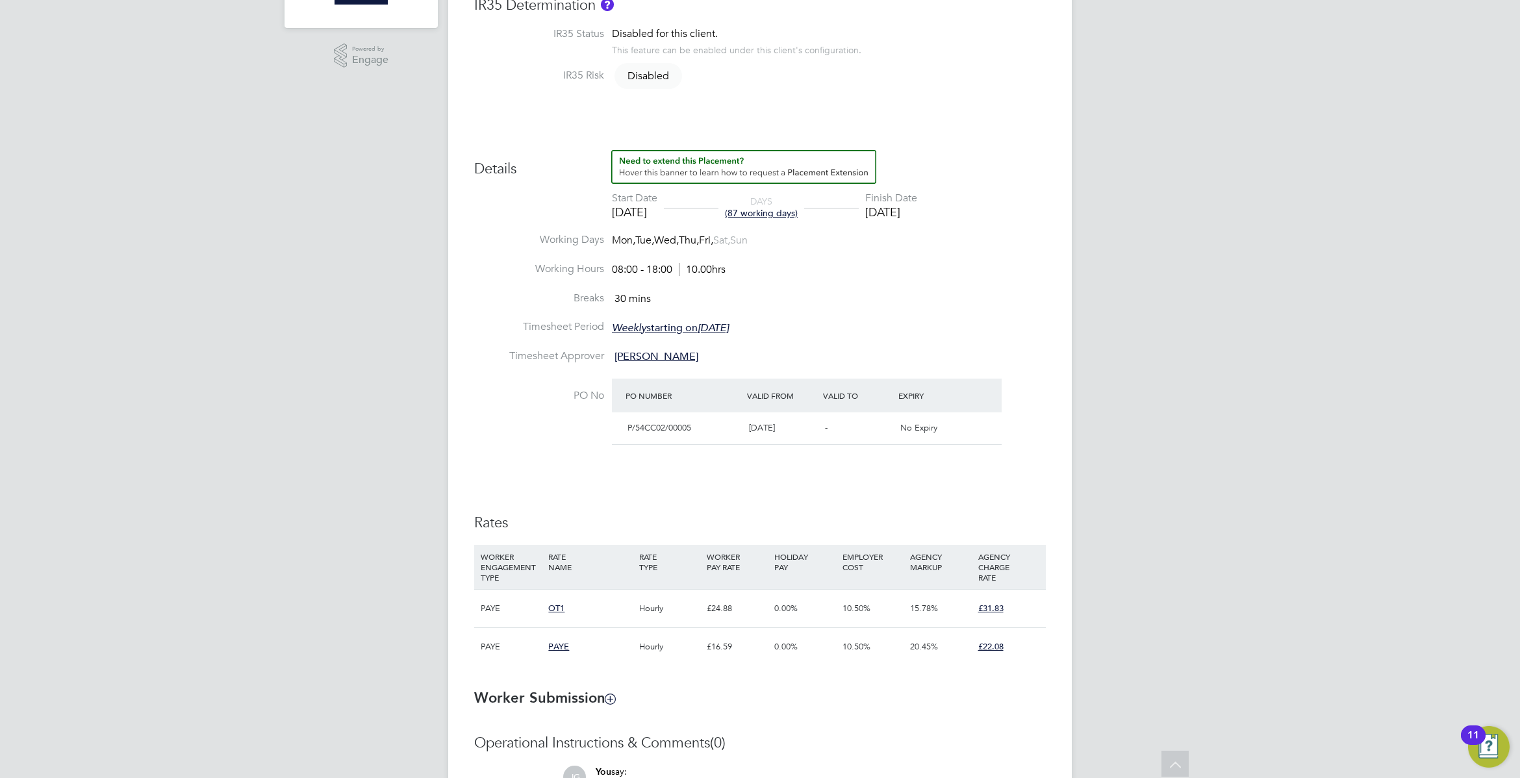
scroll to position [353, 0]
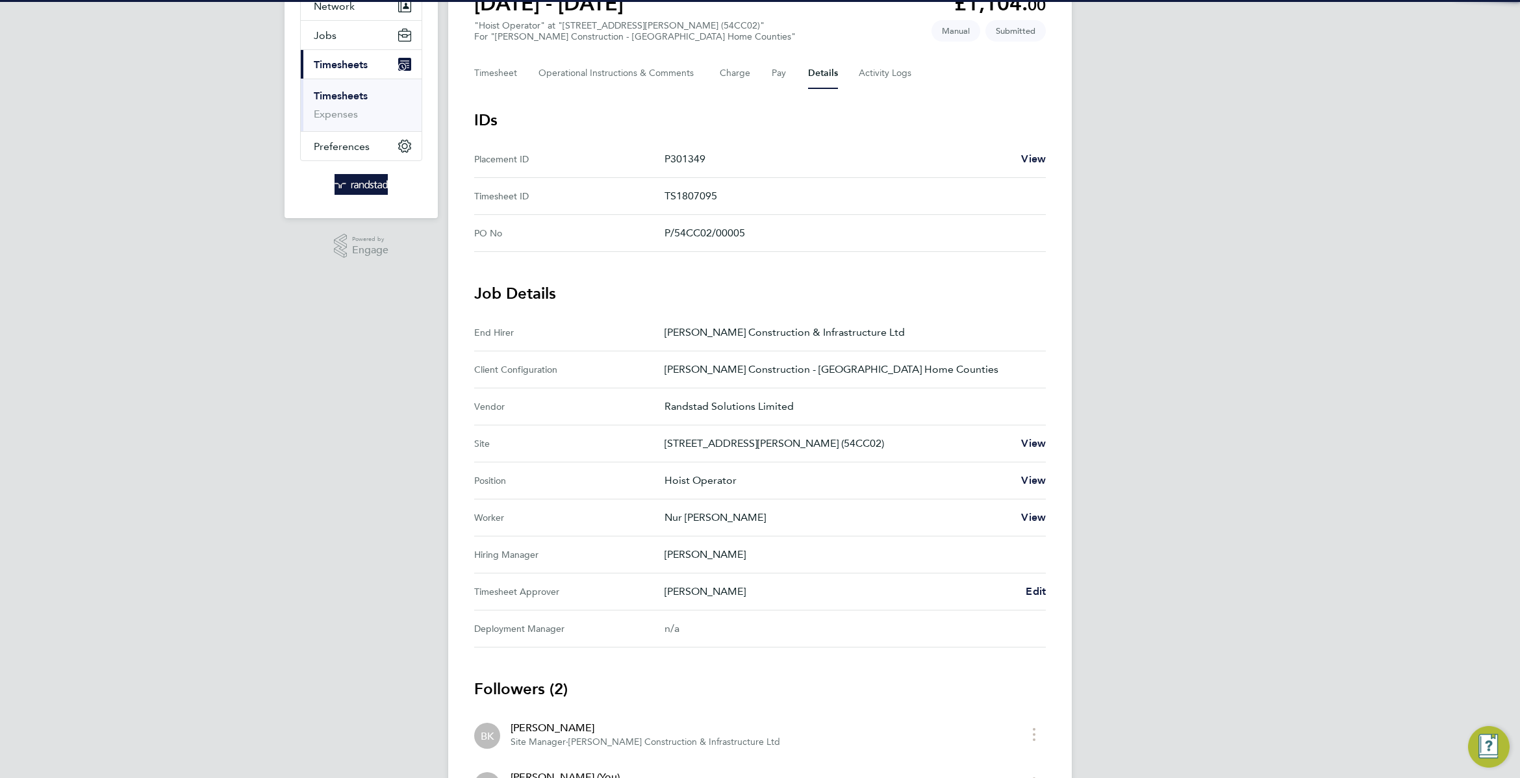
scroll to position [150, 0]
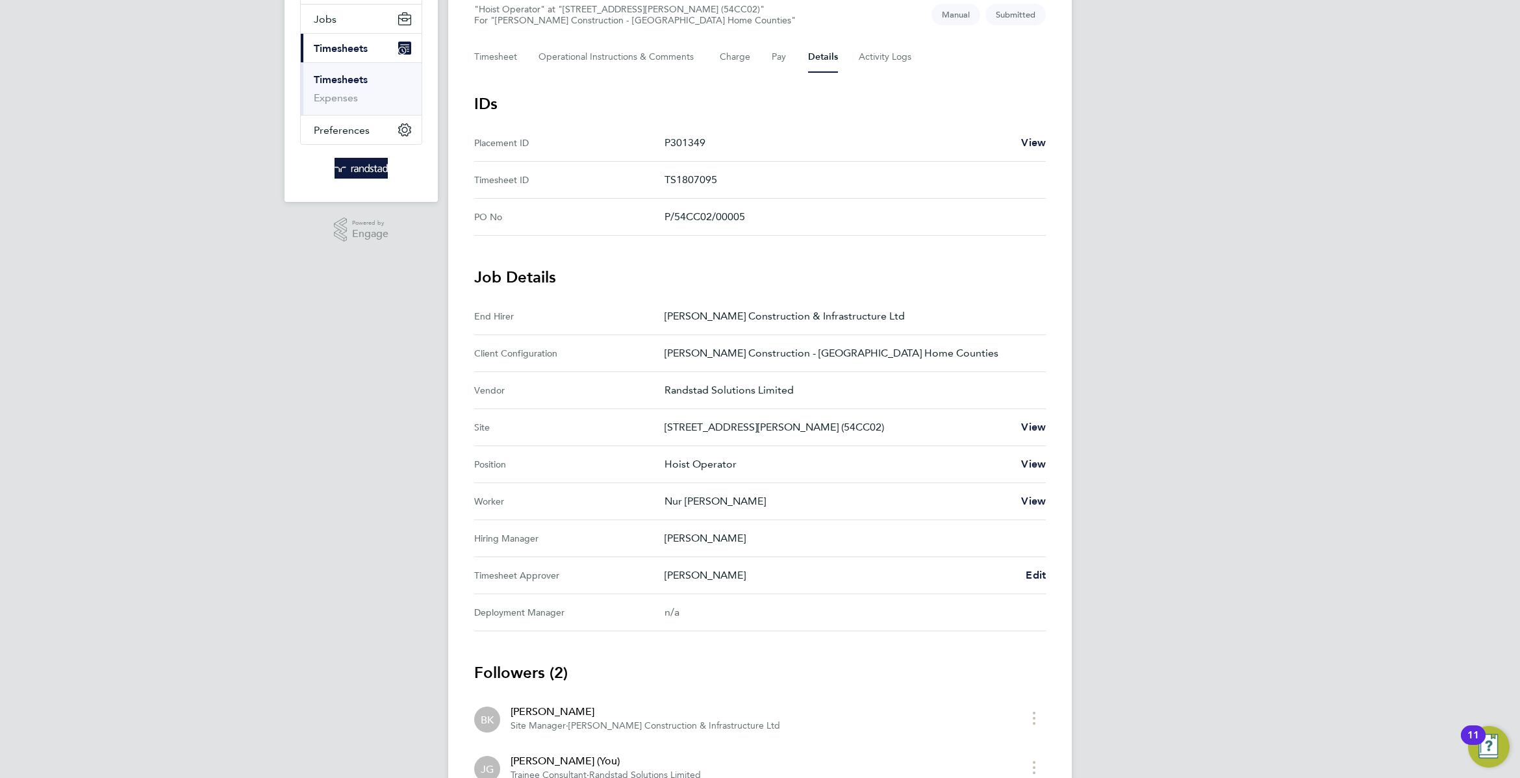
click at [1037, 585] on Approver "Timesheet Approver Beth Keswick Edit" at bounding box center [760, 575] width 572 height 37
click at [1032, 581] on span "Edit" at bounding box center [1036, 575] width 20 height 12
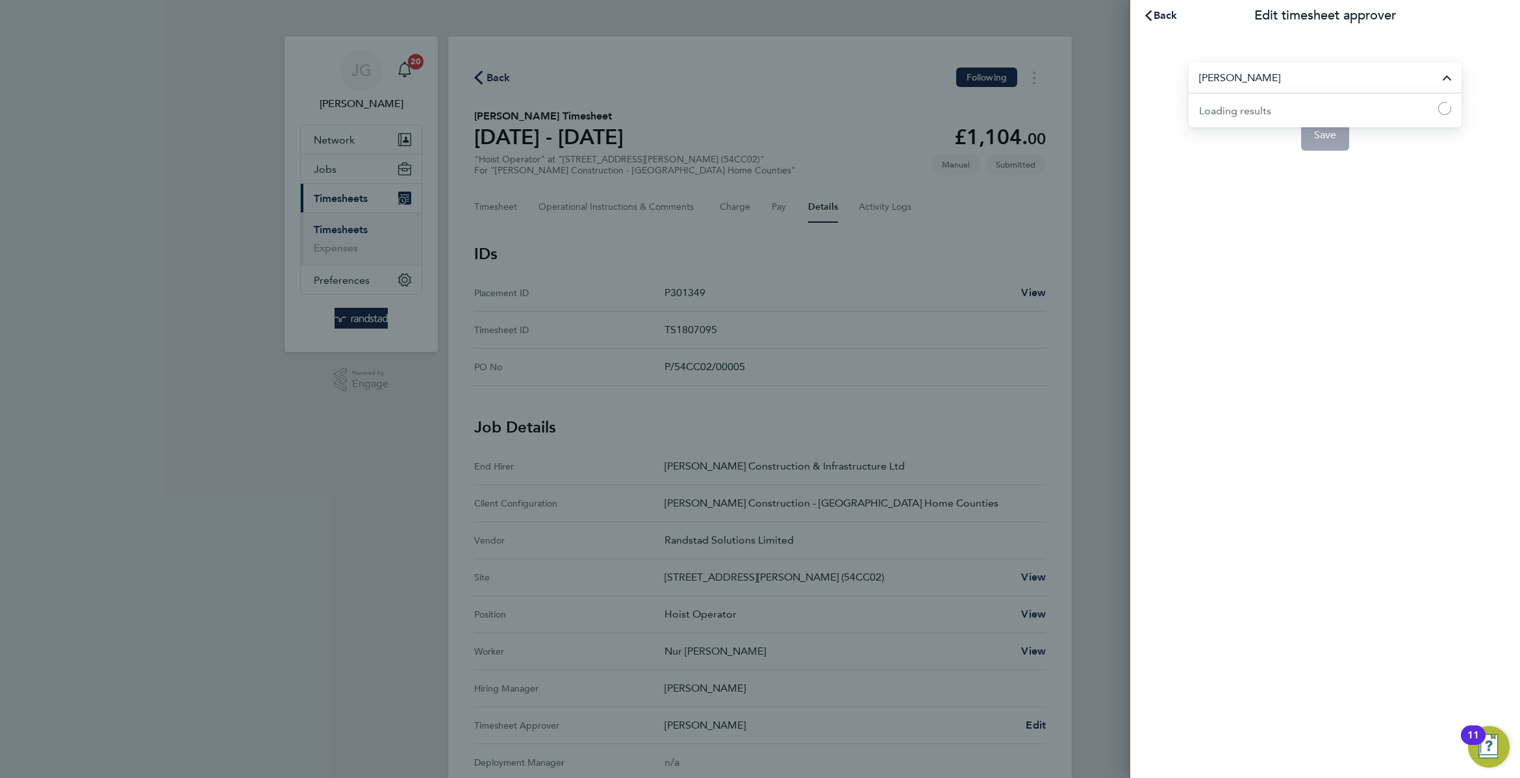
click at [1279, 83] on input "[PERSON_NAME]" at bounding box center [1325, 77] width 273 height 31
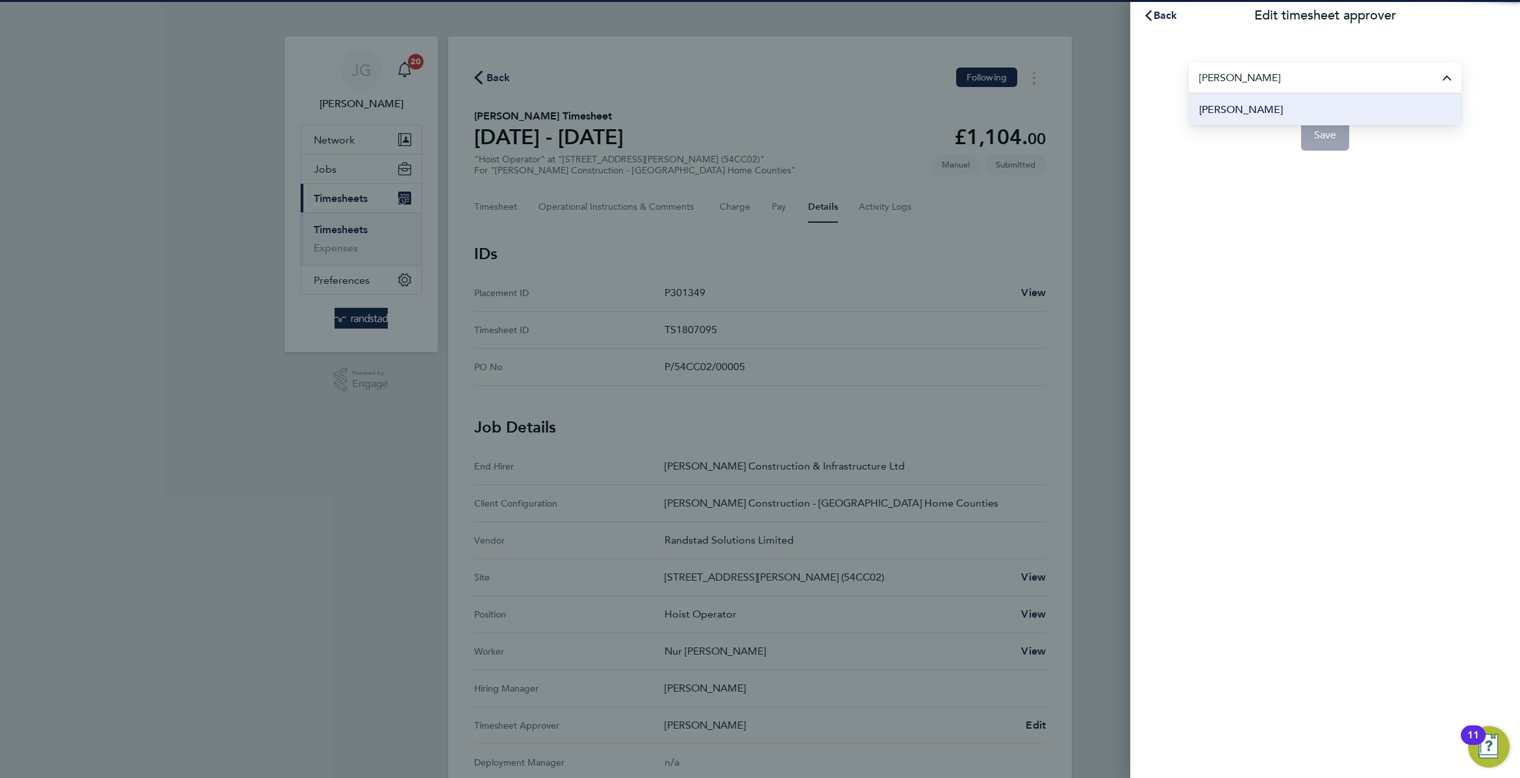
click at [1309, 110] on li "Will Wade" at bounding box center [1325, 110] width 273 height 32
type input "Will Wade"
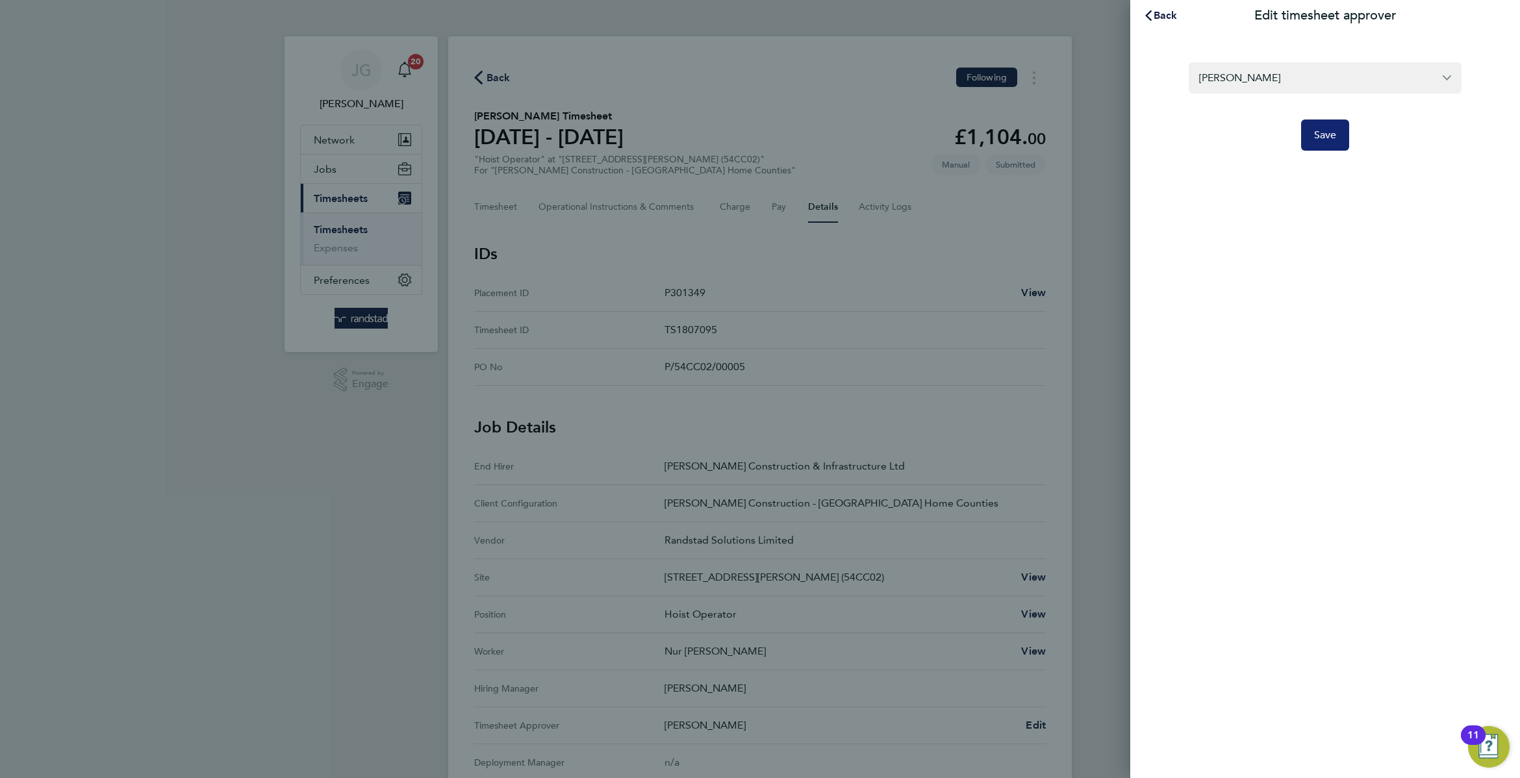
click at [1325, 130] on span "Save" at bounding box center [1325, 135] width 23 height 13
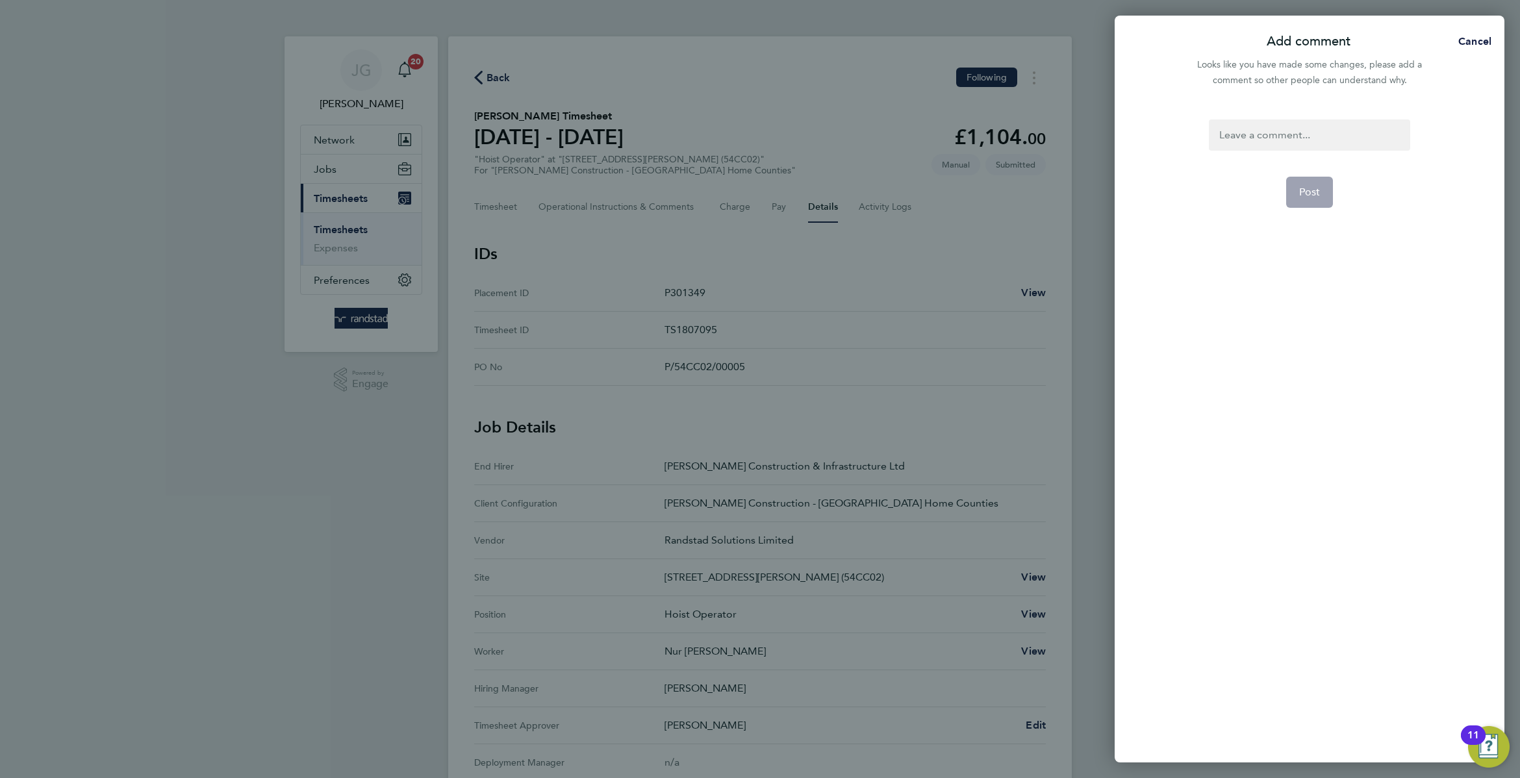
click at [1326, 132] on div at bounding box center [1309, 135] width 201 height 31
click at [1323, 135] on div at bounding box center [1309, 135] width 201 height 31
click at [1342, 197] on form "amended Post" at bounding box center [1309, 329] width 211 height 418
click at [1330, 196] on button "Post" at bounding box center [1309, 192] width 47 height 31
